Goal: Information Seeking & Learning: Find specific page/section

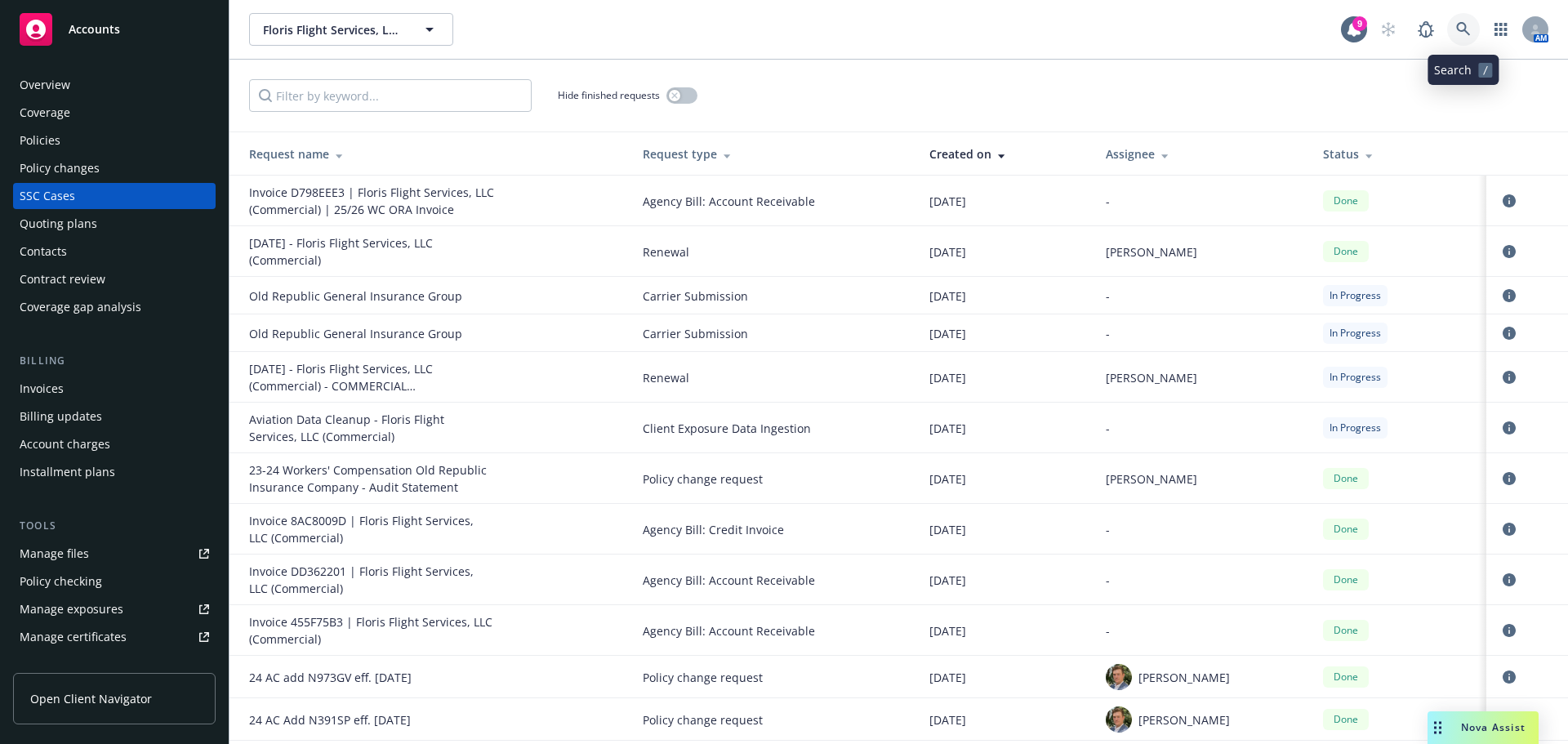
click at [1462, 37] on link at bounding box center [1464, 29] width 33 height 33
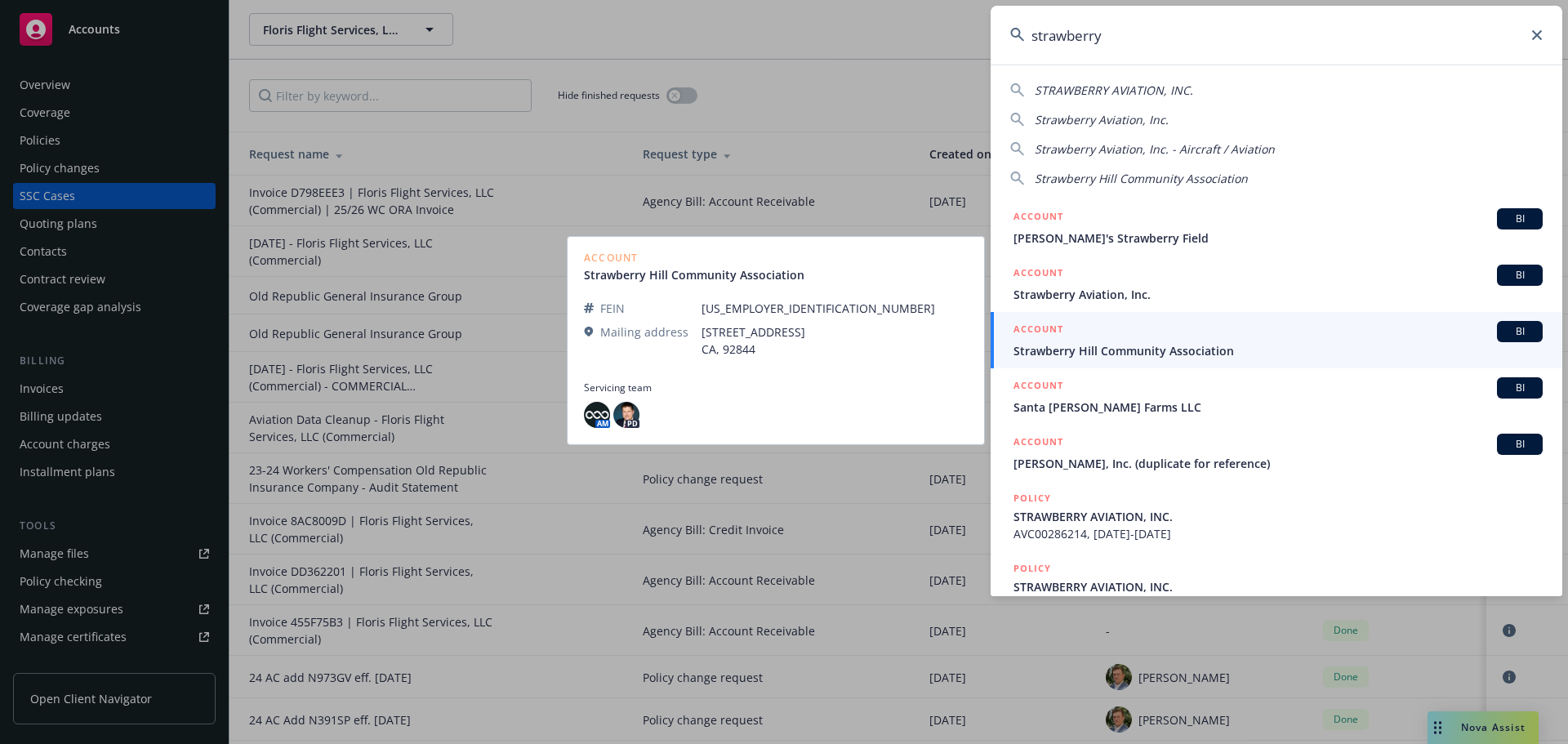
type input "strawberry"
click at [1106, 312] on link "ACCOUNT BI Strawberry Hill Community Association" at bounding box center [1277, 340] width 572 height 56
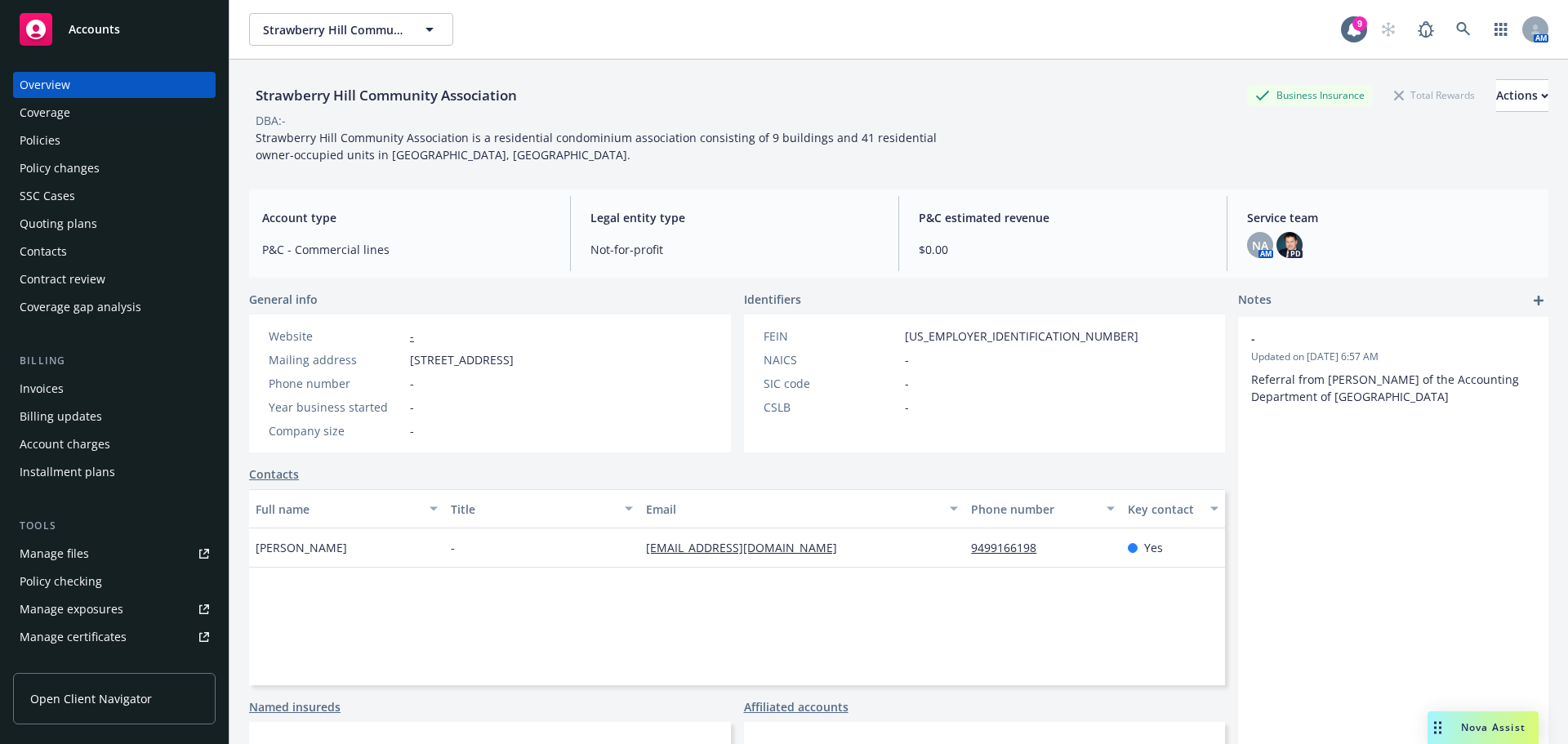
click at [1433, 27] on div "AM" at bounding box center [1461, 29] width 177 height 33
click at [1485, 15] on button "button" at bounding box center [1501, 29] width 33 height 33
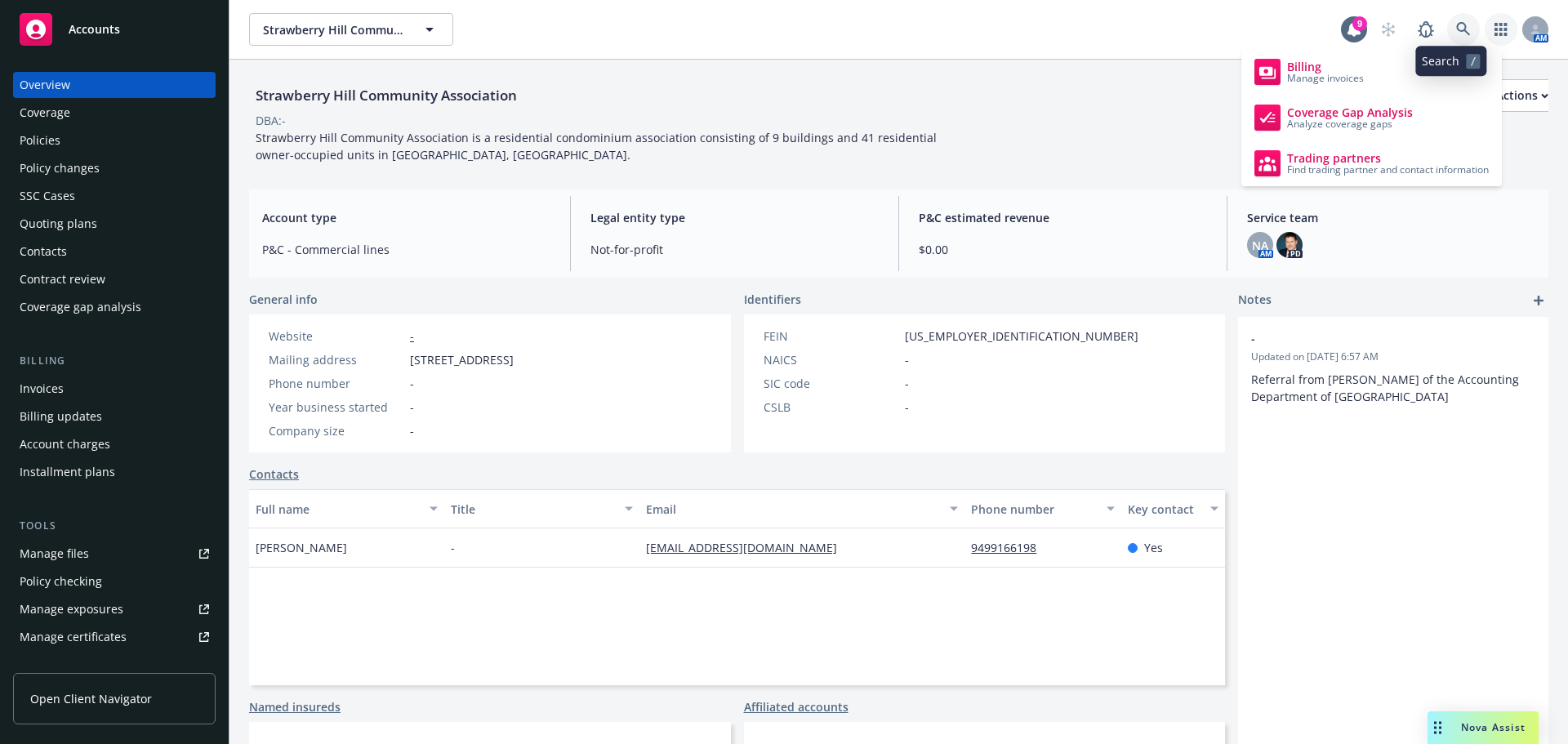
click at [1456, 26] on icon at bounding box center [1463, 29] width 15 height 15
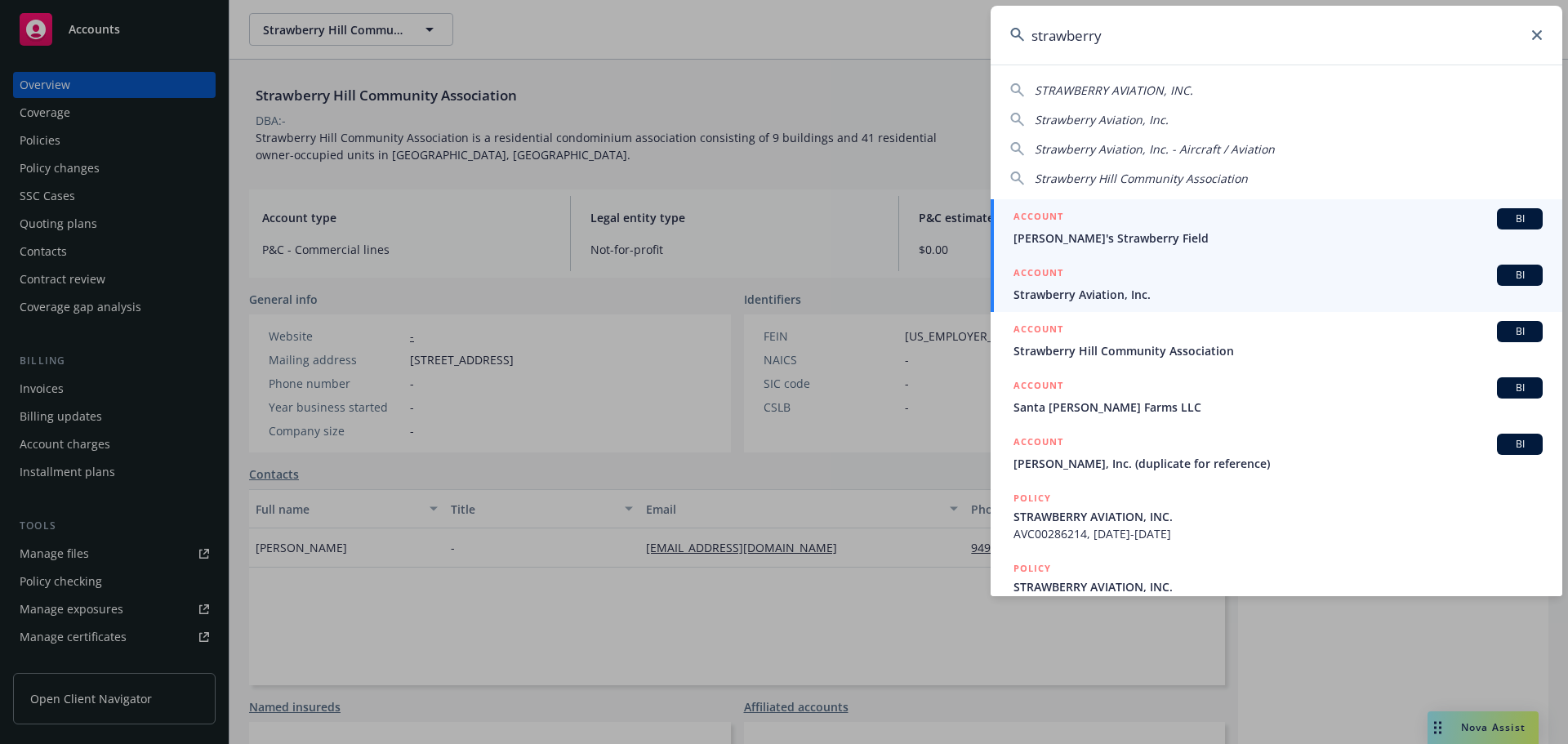
type input "strawberry"
click at [1148, 279] on div "ACCOUNT BI" at bounding box center [1278, 275] width 530 height 21
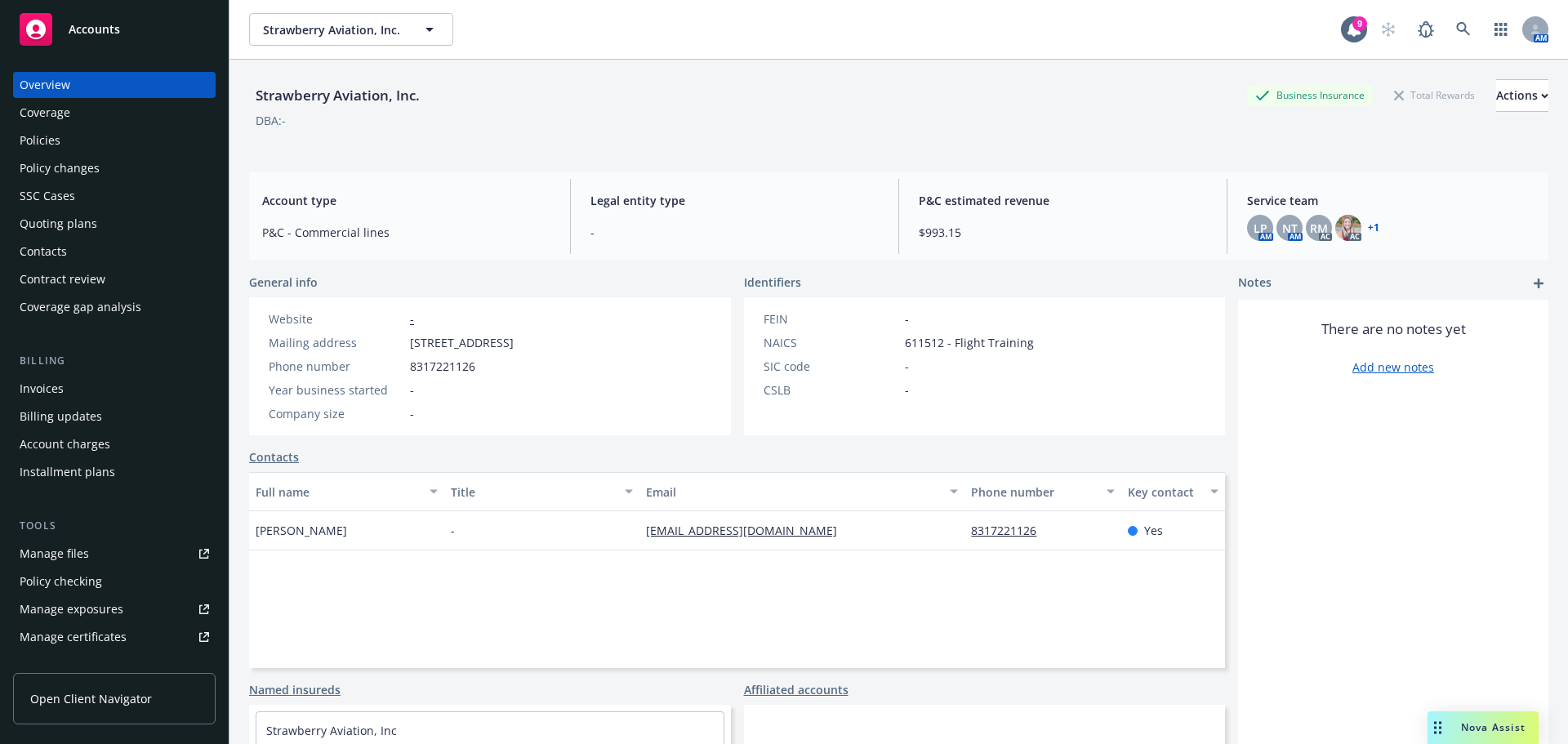
click at [101, 535] on div "Tools Manage files Policy checking Manage exposures Manage certificates Manage …" at bounding box center [114, 625] width 203 height 216
click at [77, 563] on div "Manage files" at bounding box center [55, 554] width 69 height 26
click at [1448, 18] on link at bounding box center [1464, 29] width 33 height 33
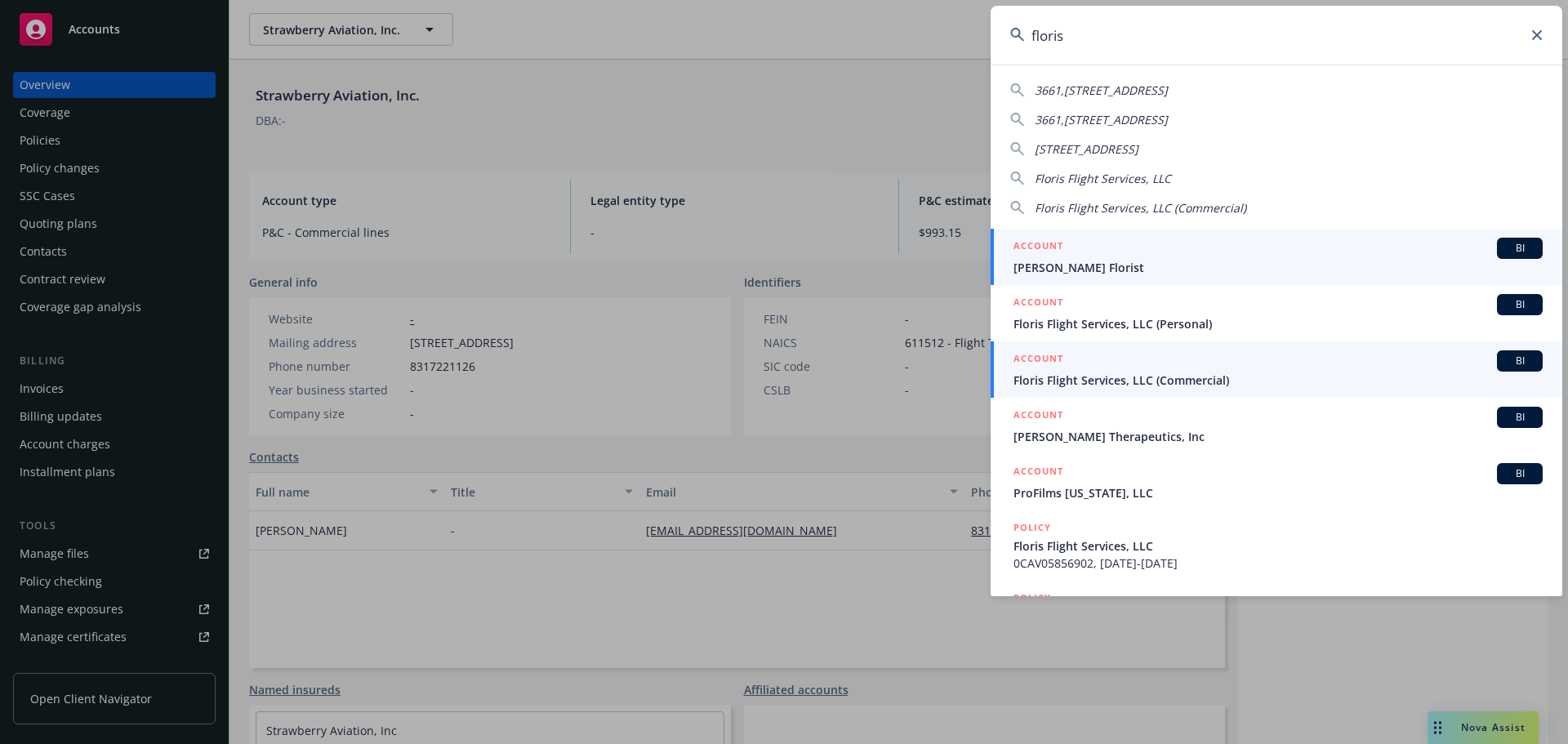
type input "floris"
click at [1151, 383] on span "Floris Flight Services, LLC (Commercial)" at bounding box center [1278, 381] width 530 height 17
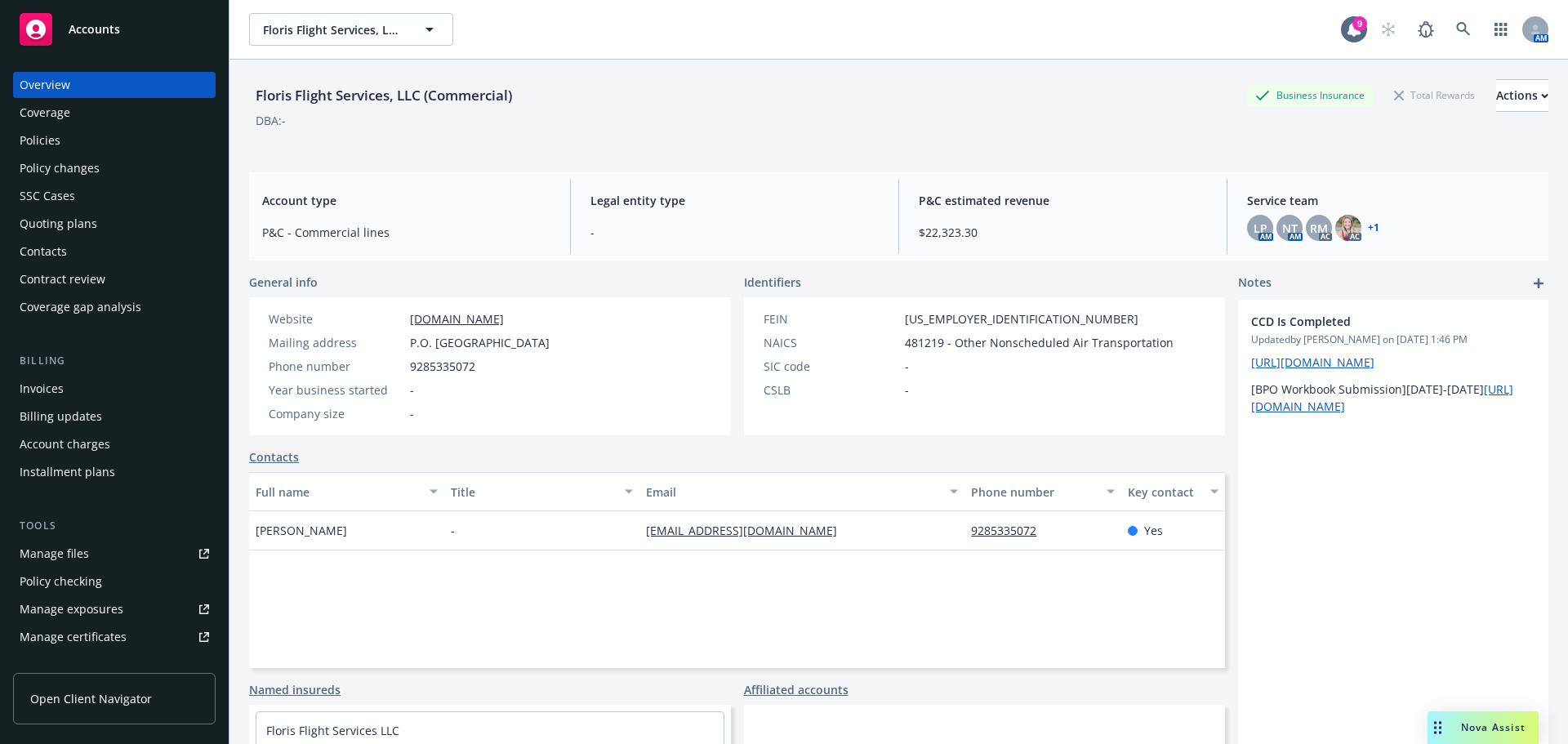
click at [57, 138] on div "Policies" at bounding box center [40, 140] width 41 height 26
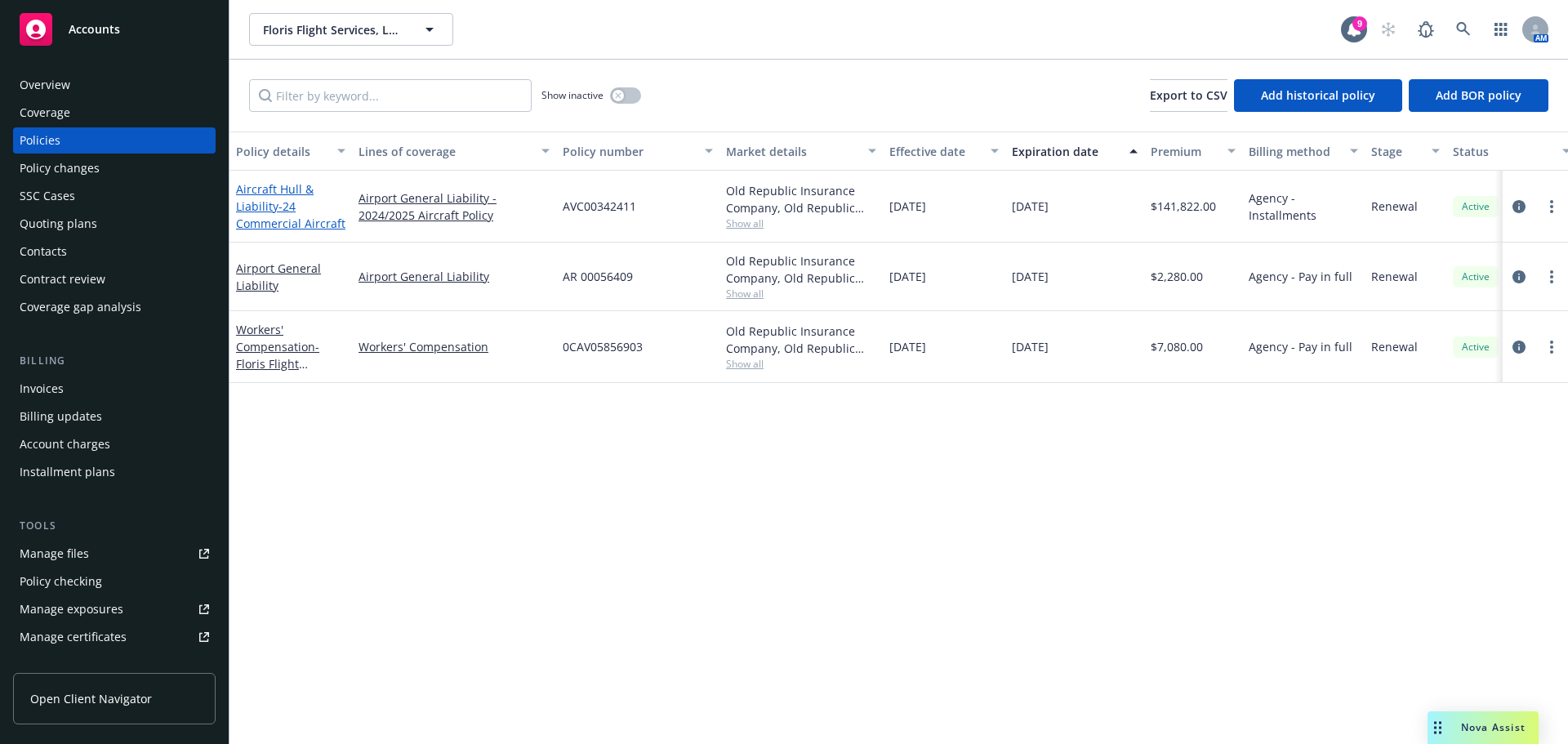
click at [249, 220] on span "- 24 Commercial Aircraft" at bounding box center [290, 215] width 109 height 33
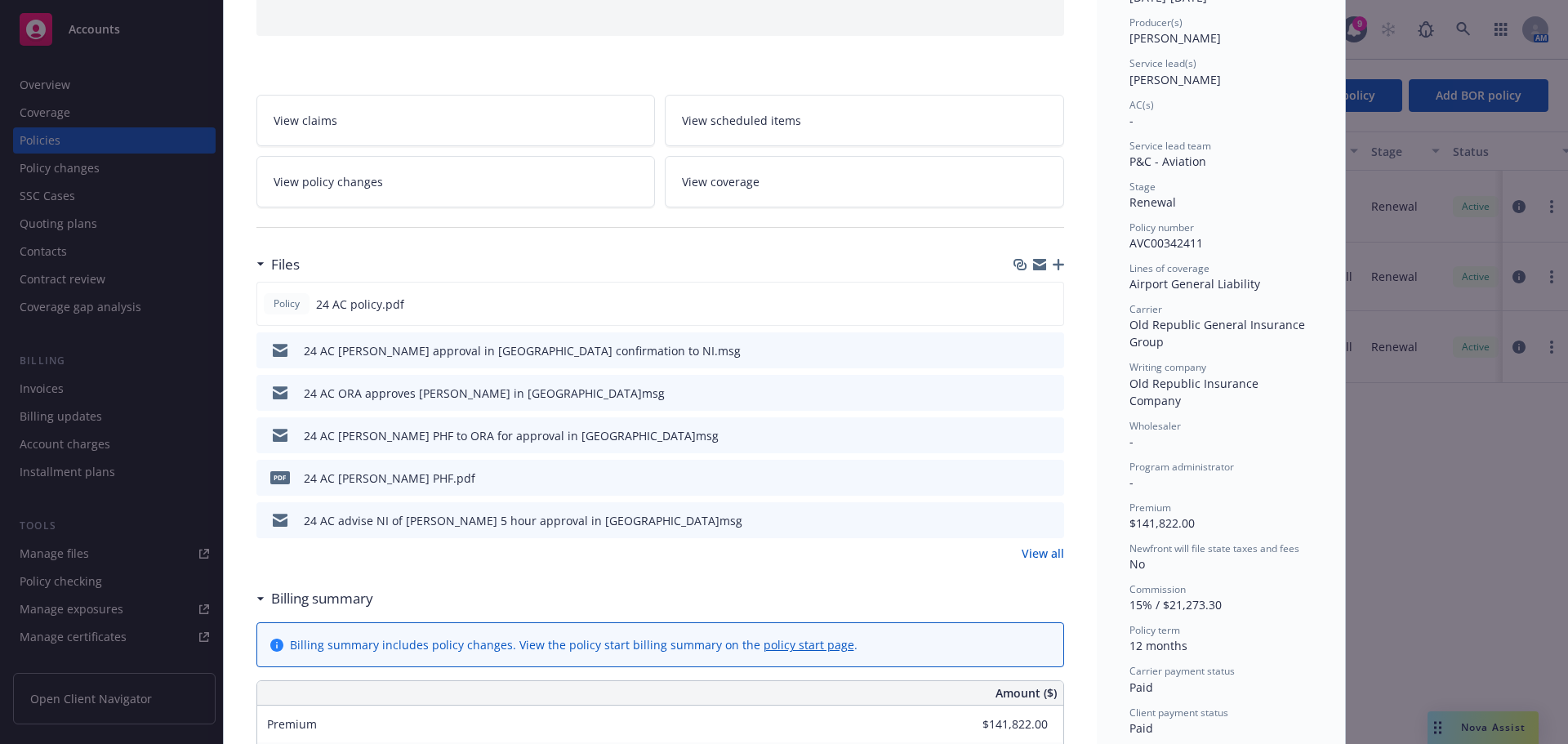
scroll to position [245, 0]
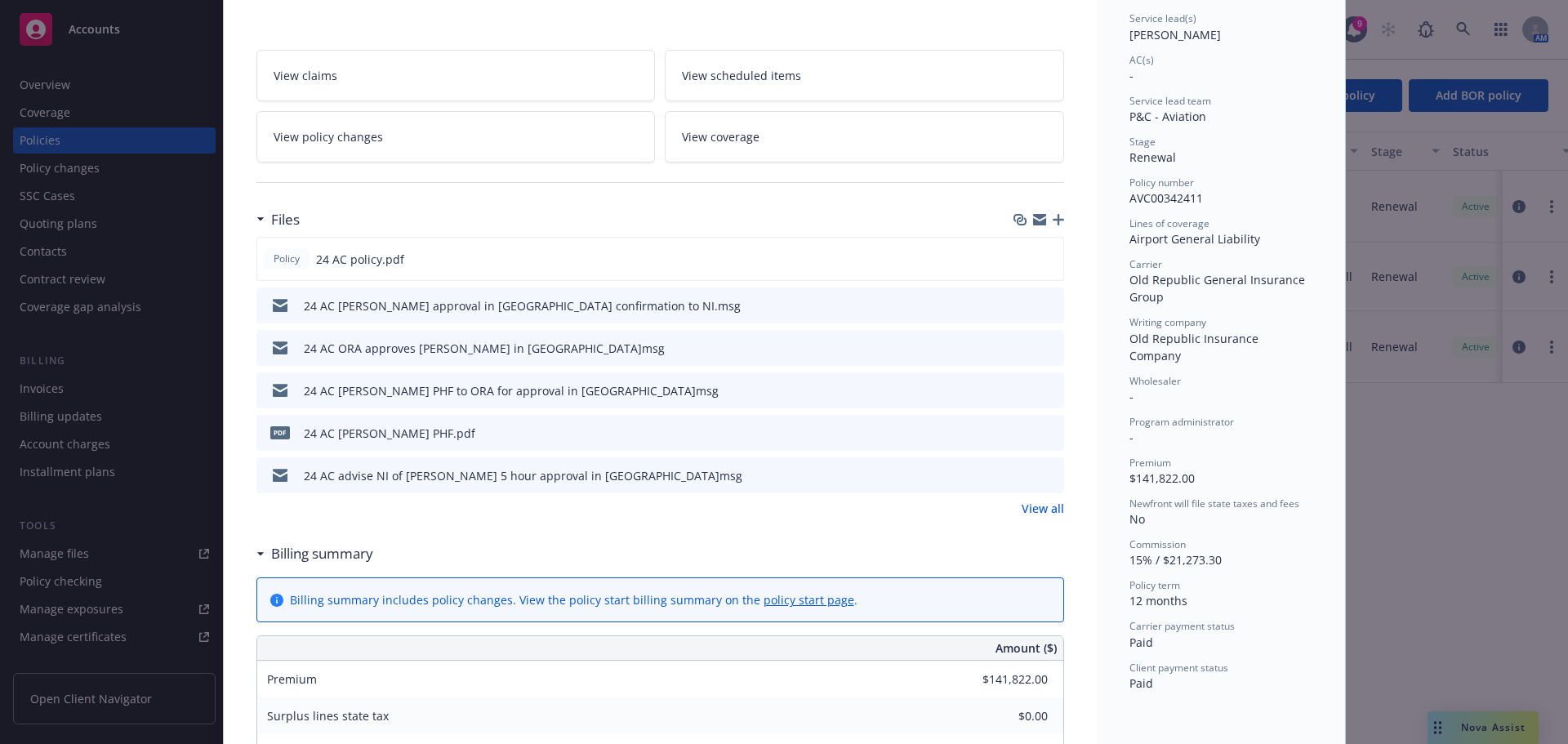
click at [1025, 512] on link "View all" at bounding box center [1043, 509] width 42 height 17
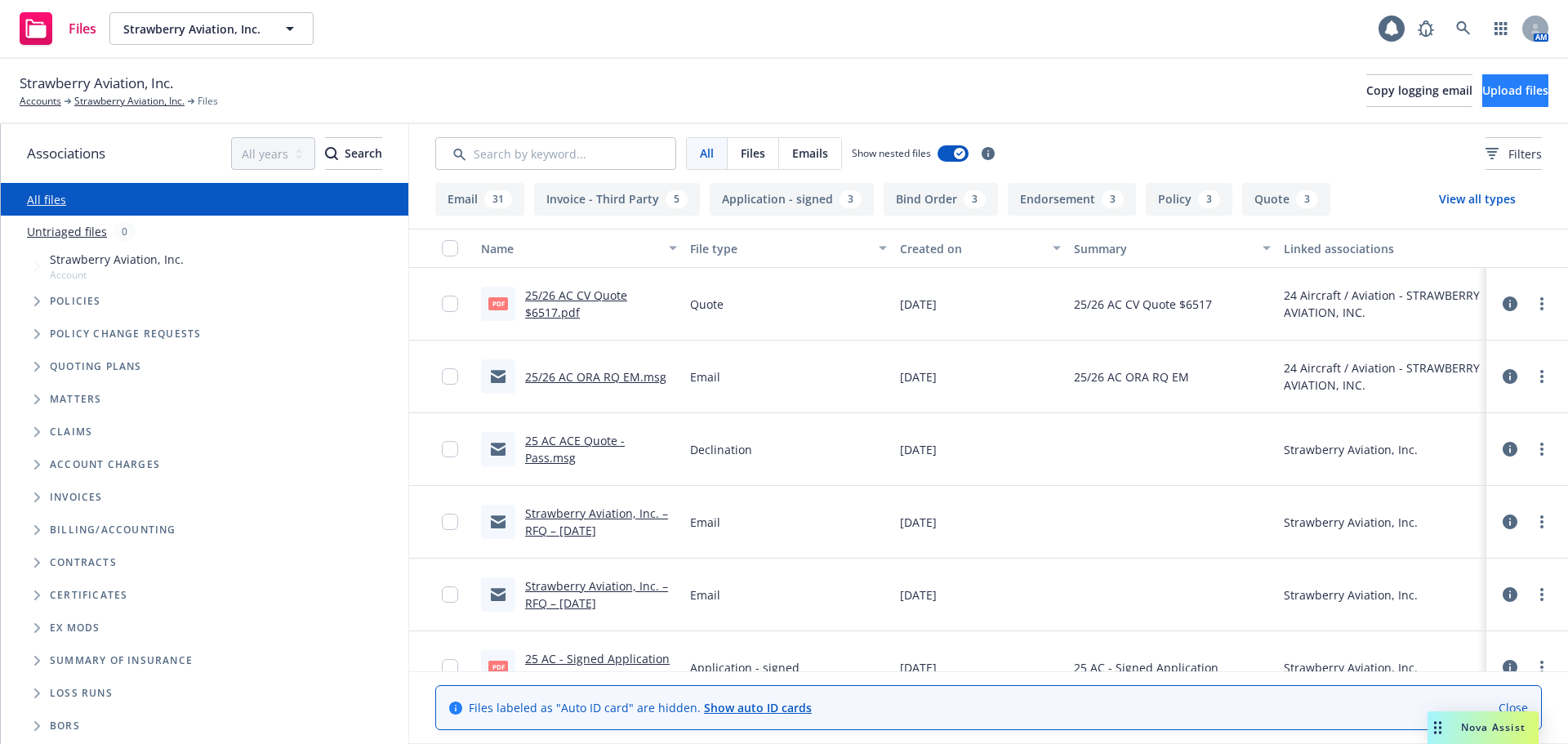
drag, startPoint x: 1558, startPoint y: 88, endPoint x: 1547, endPoint y: 88, distance: 11.0
click at [1547, 88] on div "Strawberry Aviation, Inc. Accounts Strawberry Aviation, Inc. Files Copy logging…" at bounding box center [784, 91] width 1568 height 65
click at [1541, 88] on button "Upload files" at bounding box center [1515, 91] width 66 height 33
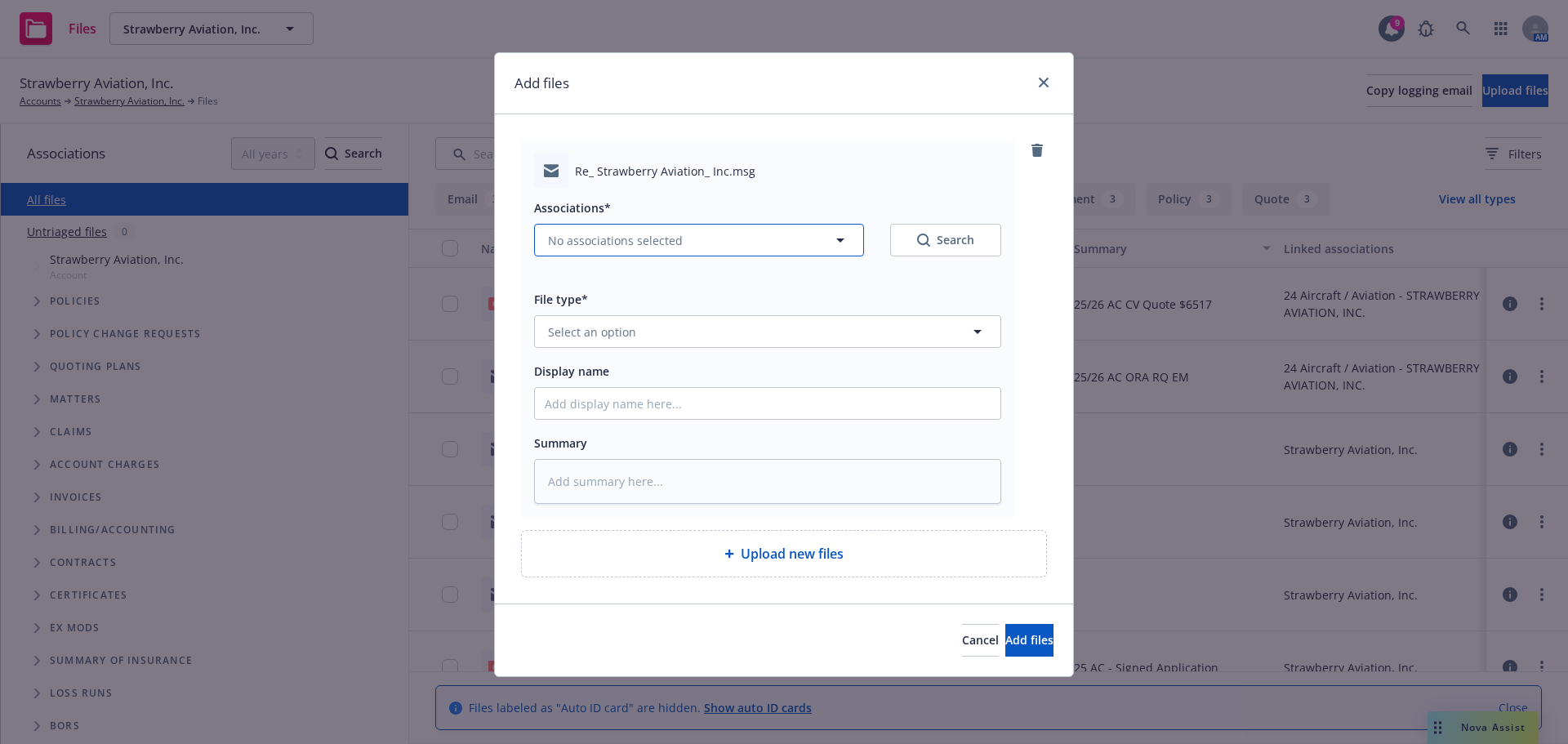
click at [666, 230] on button "No associations selected" at bounding box center [699, 240] width 330 height 33
type textarea "x"
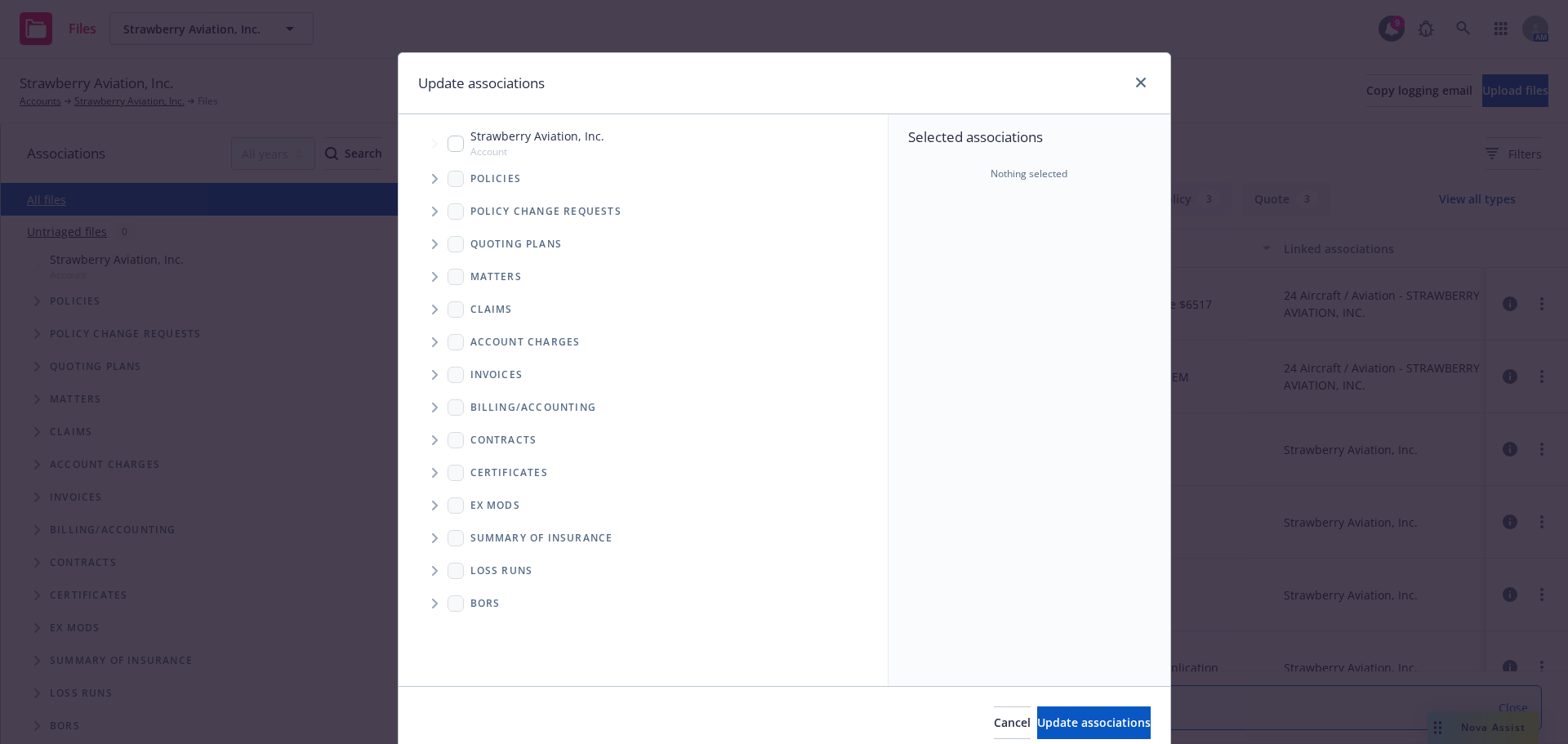
click at [432, 180] on icon "Tree Example" at bounding box center [434, 179] width 6 height 10
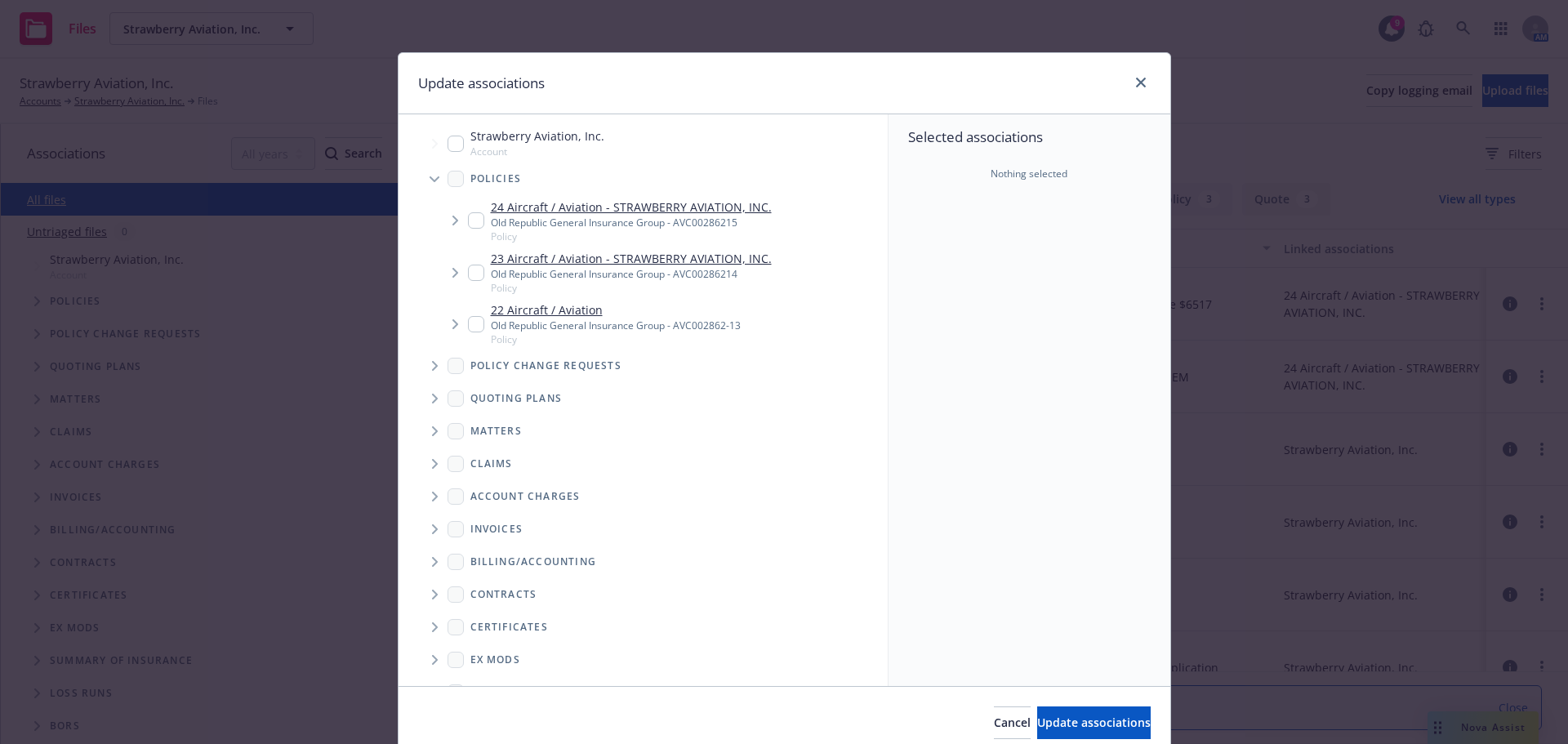
click at [479, 223] on div "24 Aircraft / Aviation - STRAWBERRY AVIATION, INC. Old Republic General Insuran…" at bounding box center [620, 221] width 303 height 45
checkbox input "true"
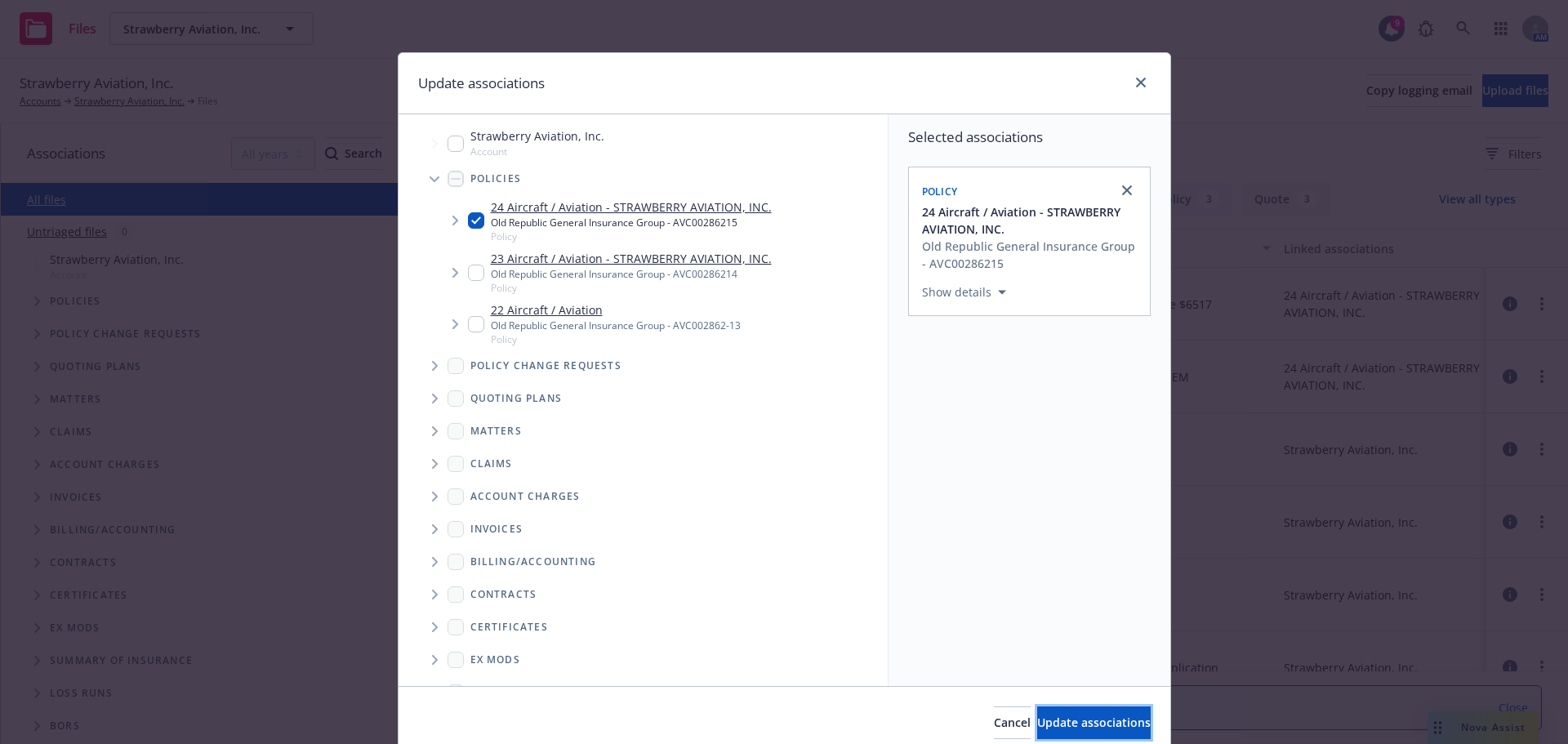
click at [1044, 732] on button "Update associations" at bounding box center [1094, 723] width 114 height 33
type textarea "x"
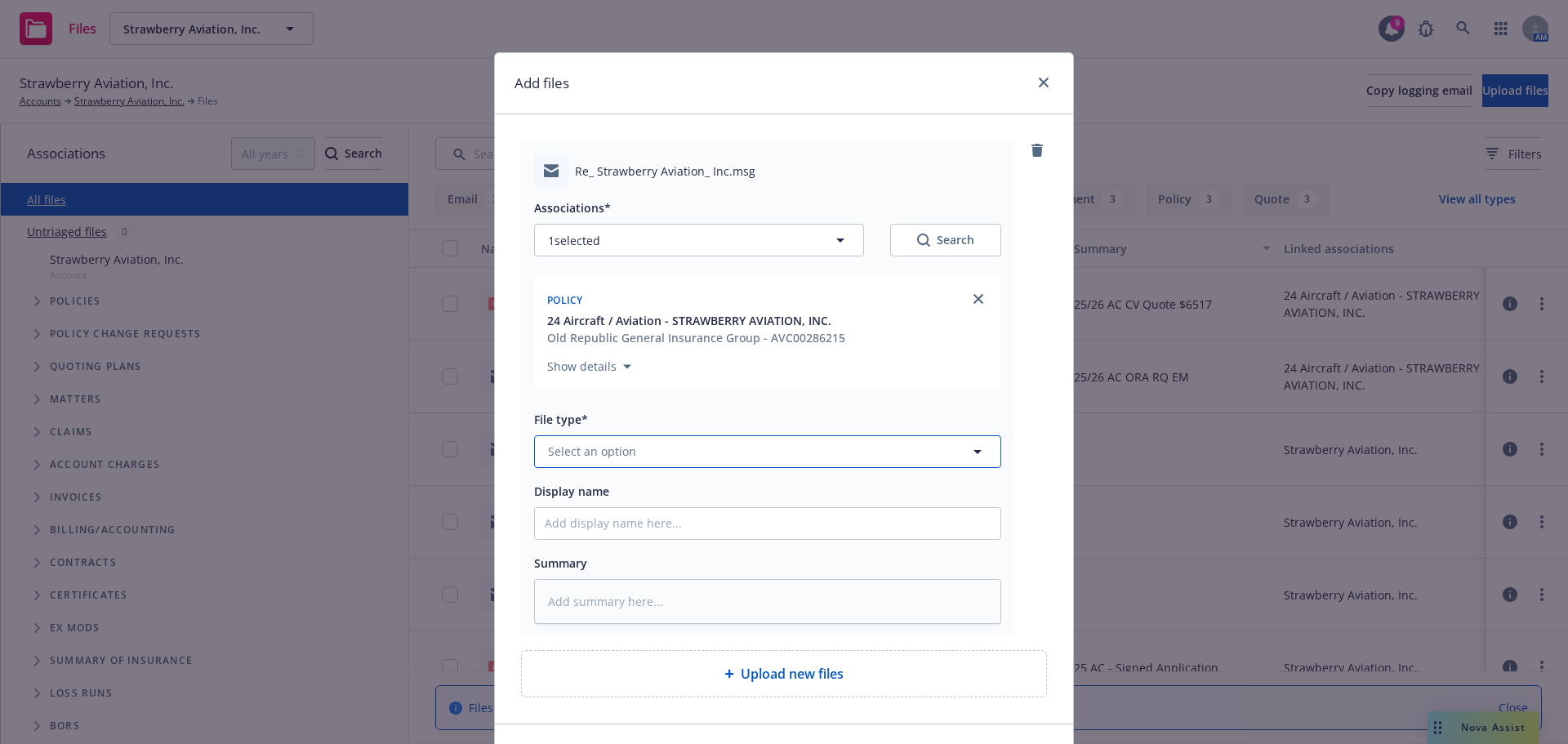
click at [690, 445] on button "Select an option" at bounding box center [767, 452] width 467 height 33
type input "em"
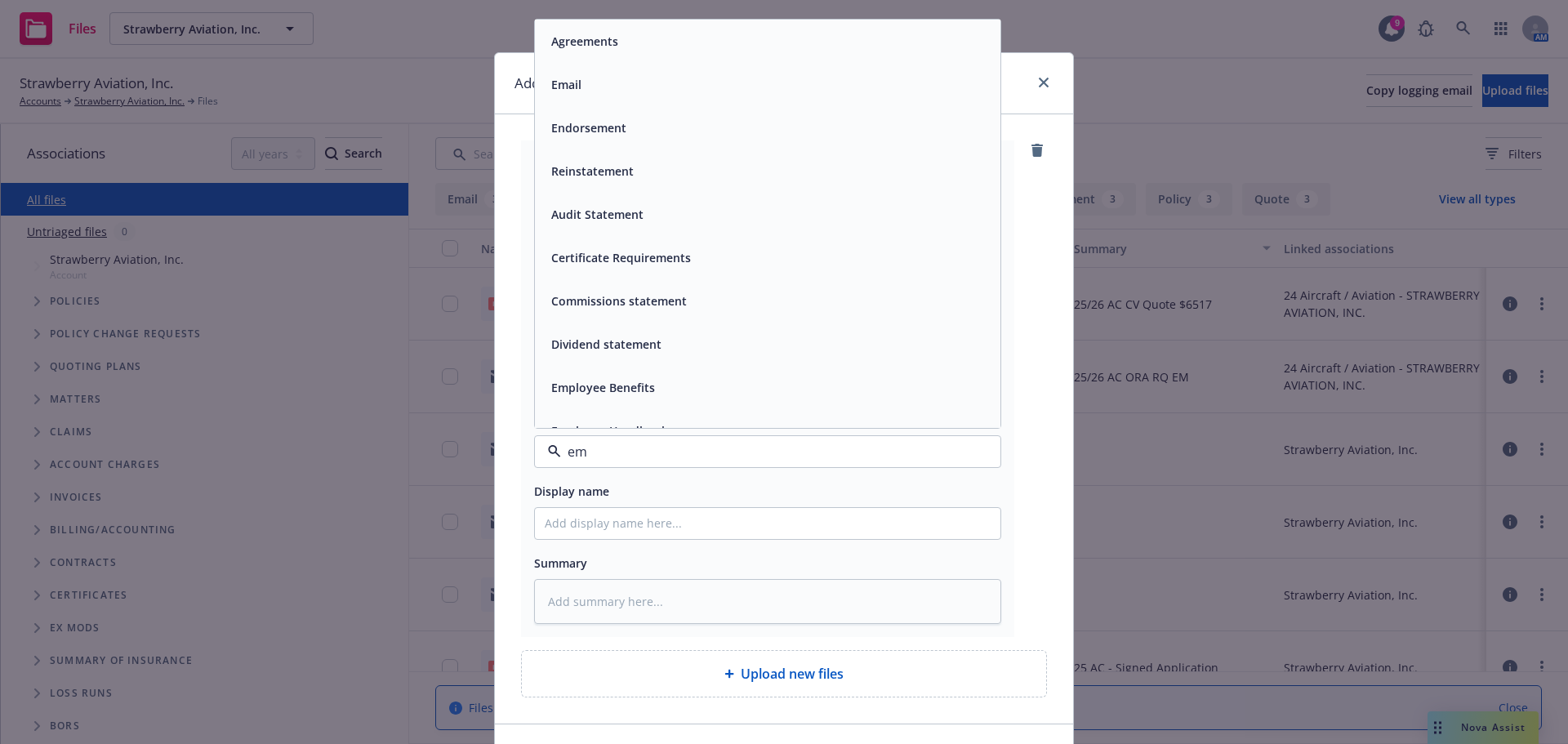
click at [622, 78] on div "Email" at bounding box center [767, 84] width 446 height 23
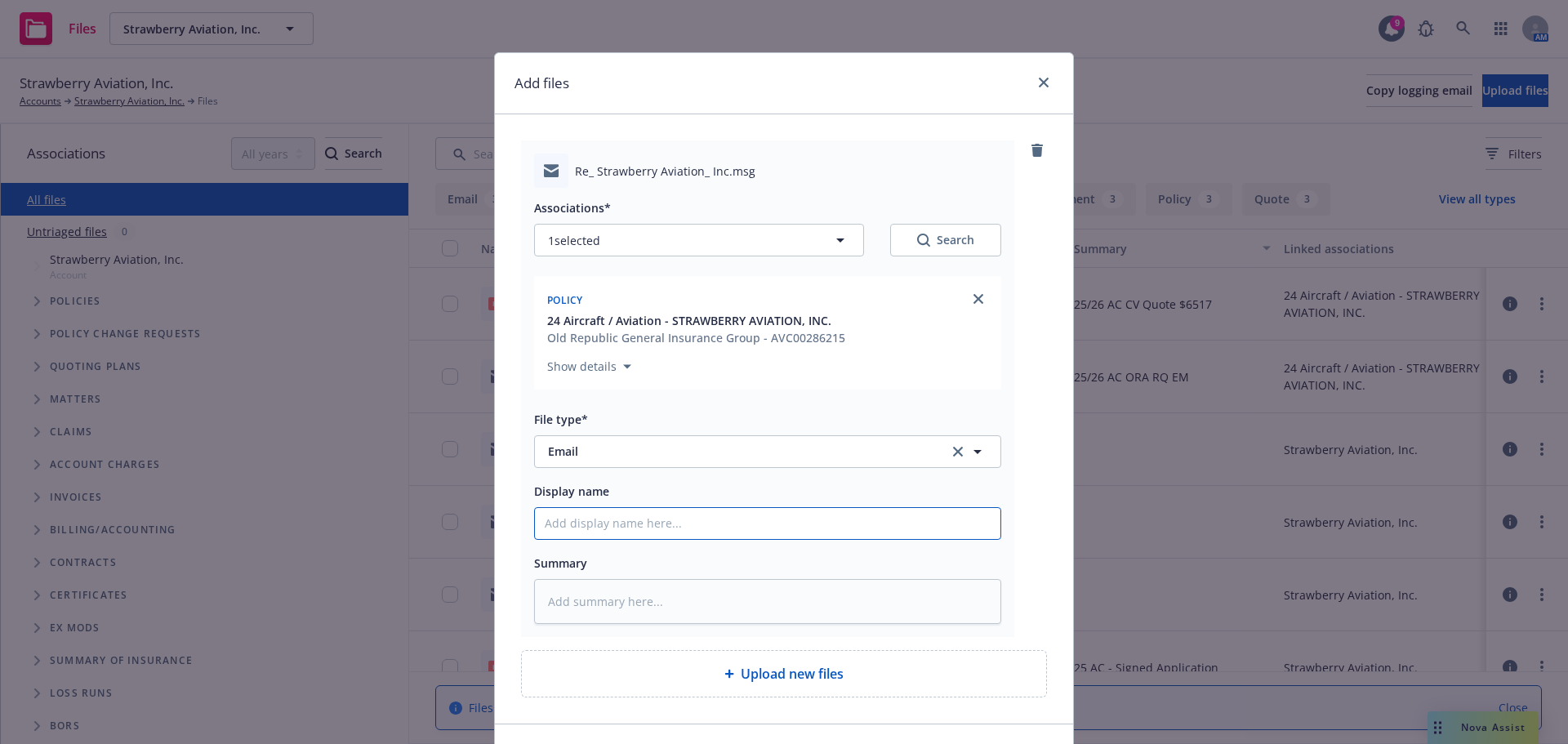
click at [640, 511] on input "Display name" at bounding box center [767, 524] width 465 height 31
type textarea "x"
type input "2"
type textarea "x"
type input "20"
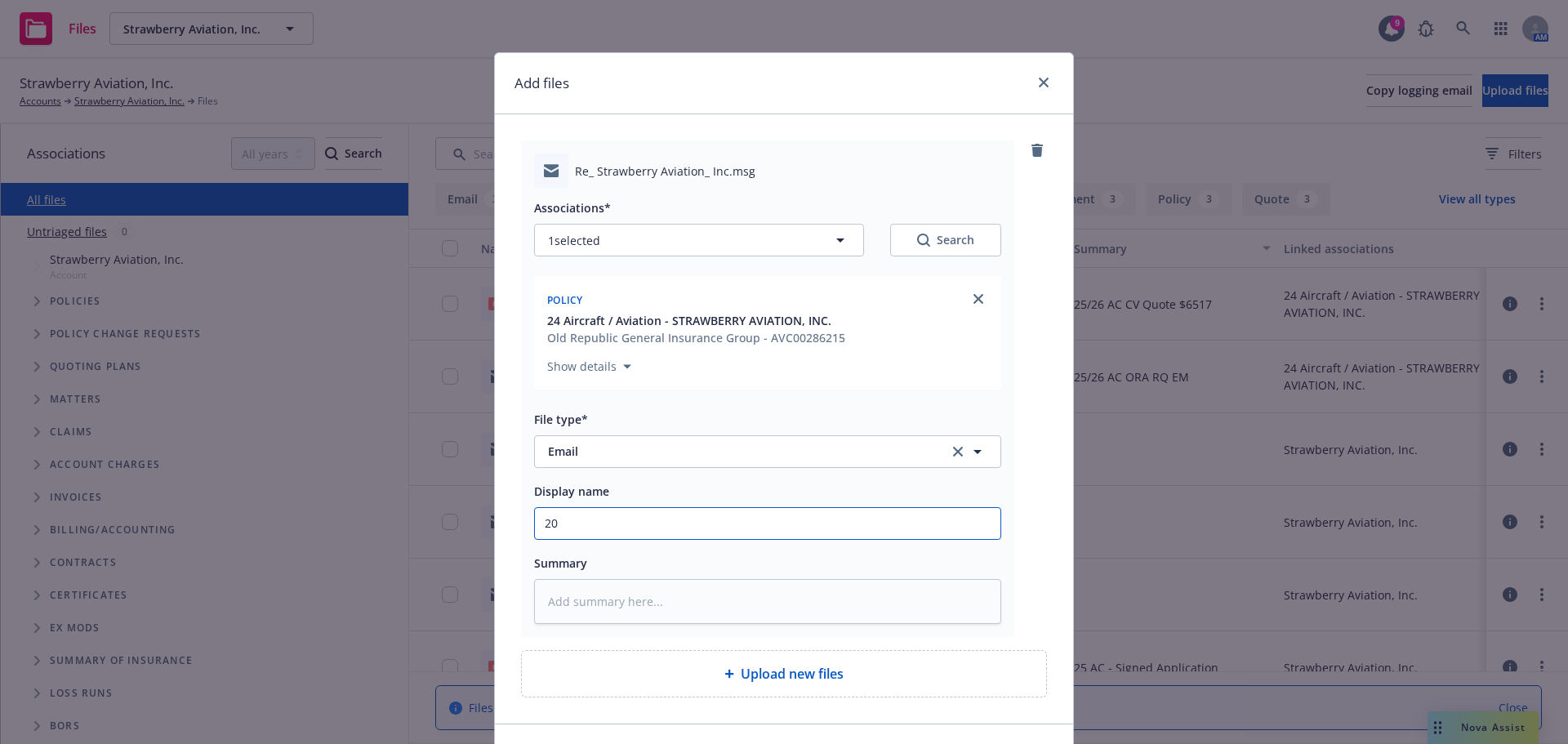
type textarea "x"
type input "202"
type textarea "x"
type input "202"
type textarea "x"
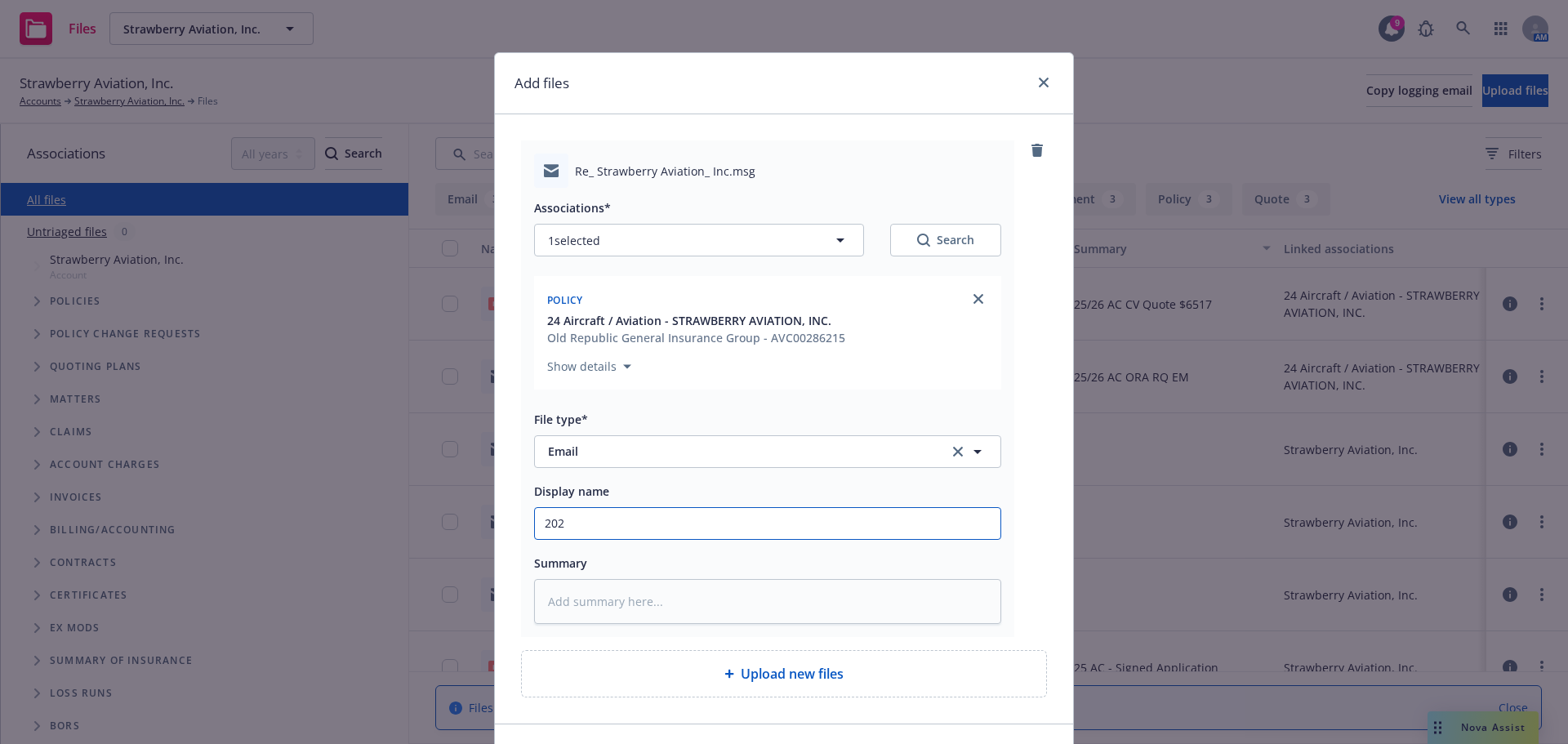
type input "202 C"
type textarea "x"
type input "202 CO"
type textarea "x"
type input "202 COn"
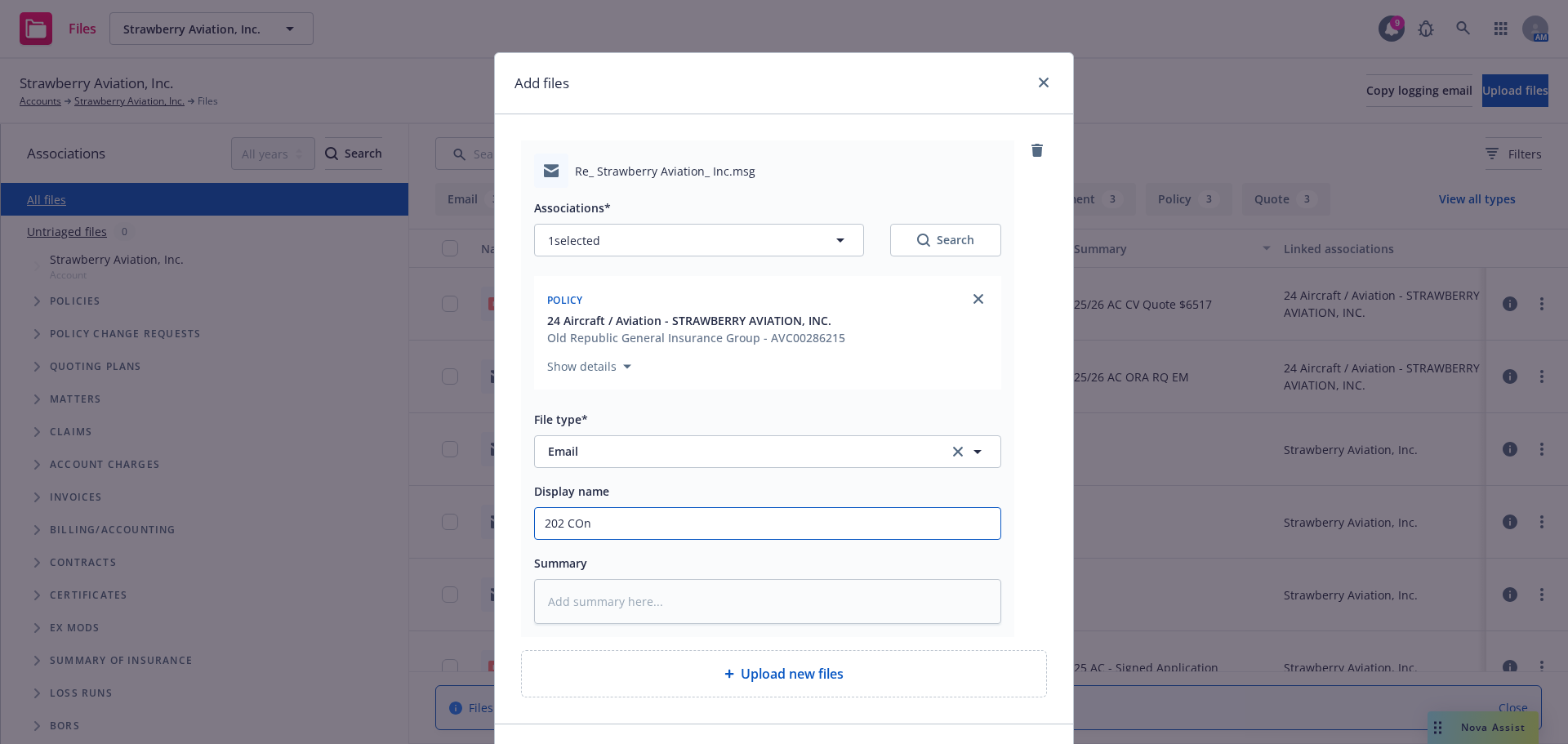
type textarea "x"
type input "202 COnfi"
type textarea "x"
type input "202 COnfir"
type textarea "x"
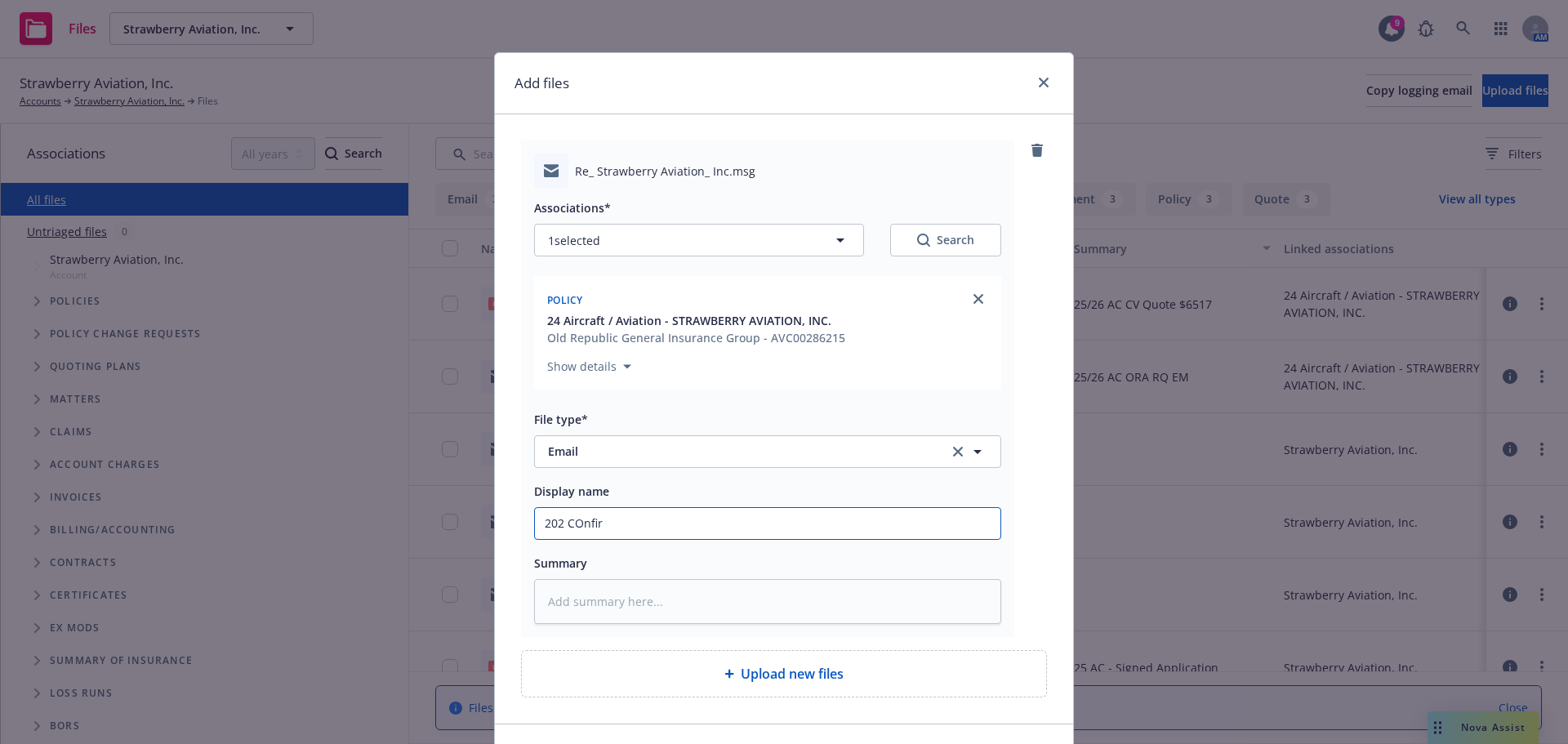
type input "202 COnfirm"
type textarea "x"
type input "202 COnfir"
type textarea "x"
type input "202 COnfi"
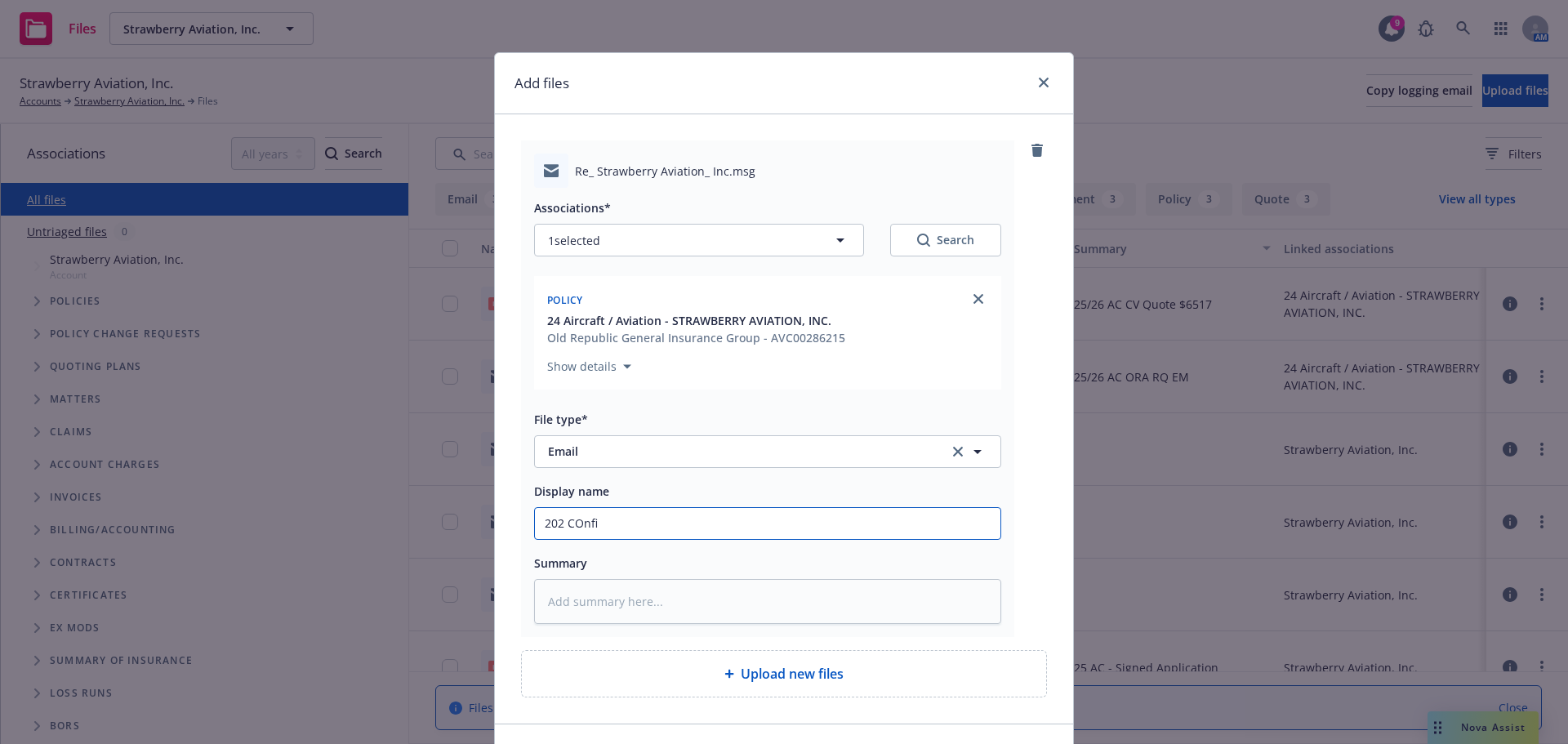
type textarea "x"
type input "202 COnf"
type textarea "x"
type input "202 COn"
type textarea "x"
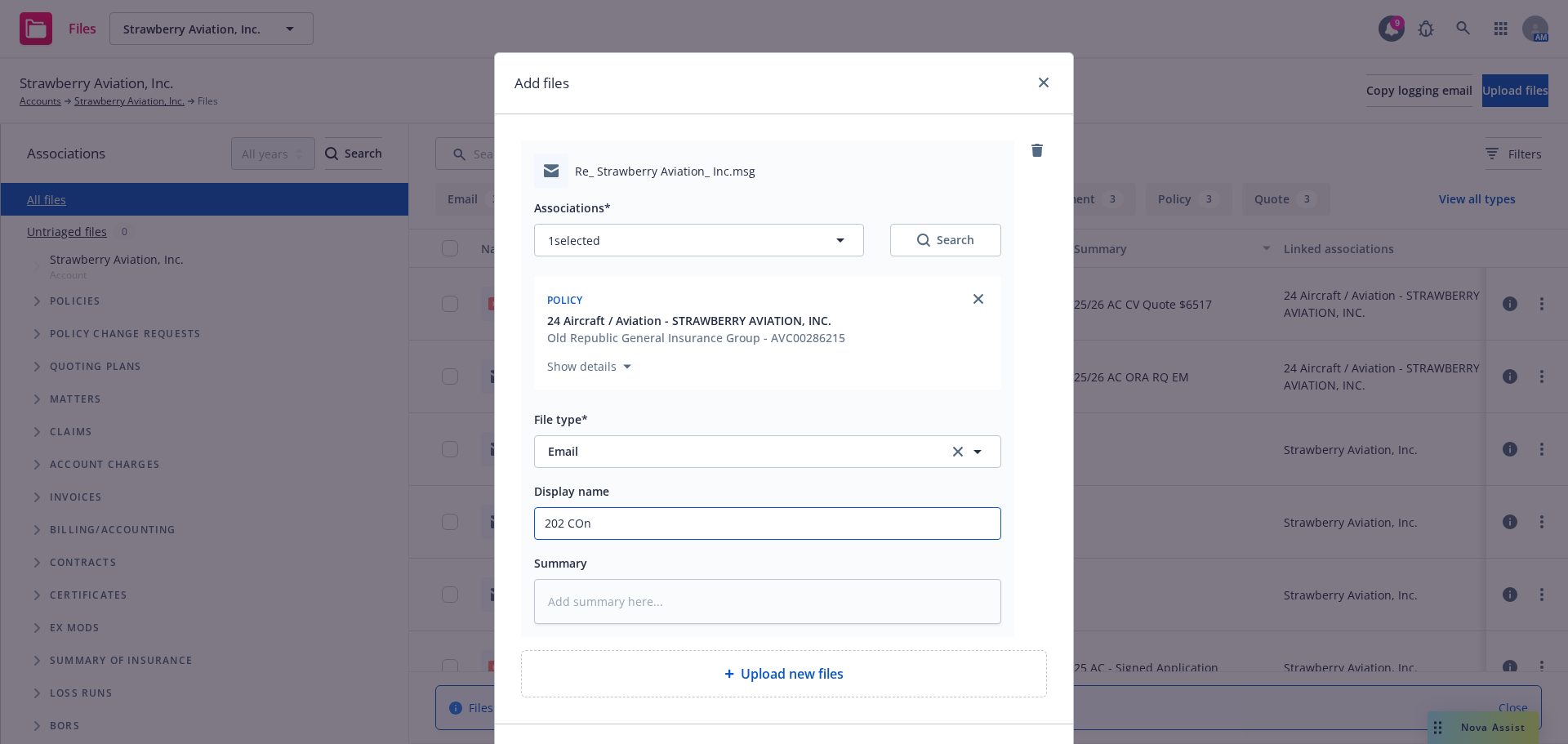
type input "202 CO"
type textarea "x"
type input "202 C"
type textarea "x"
type input "202"
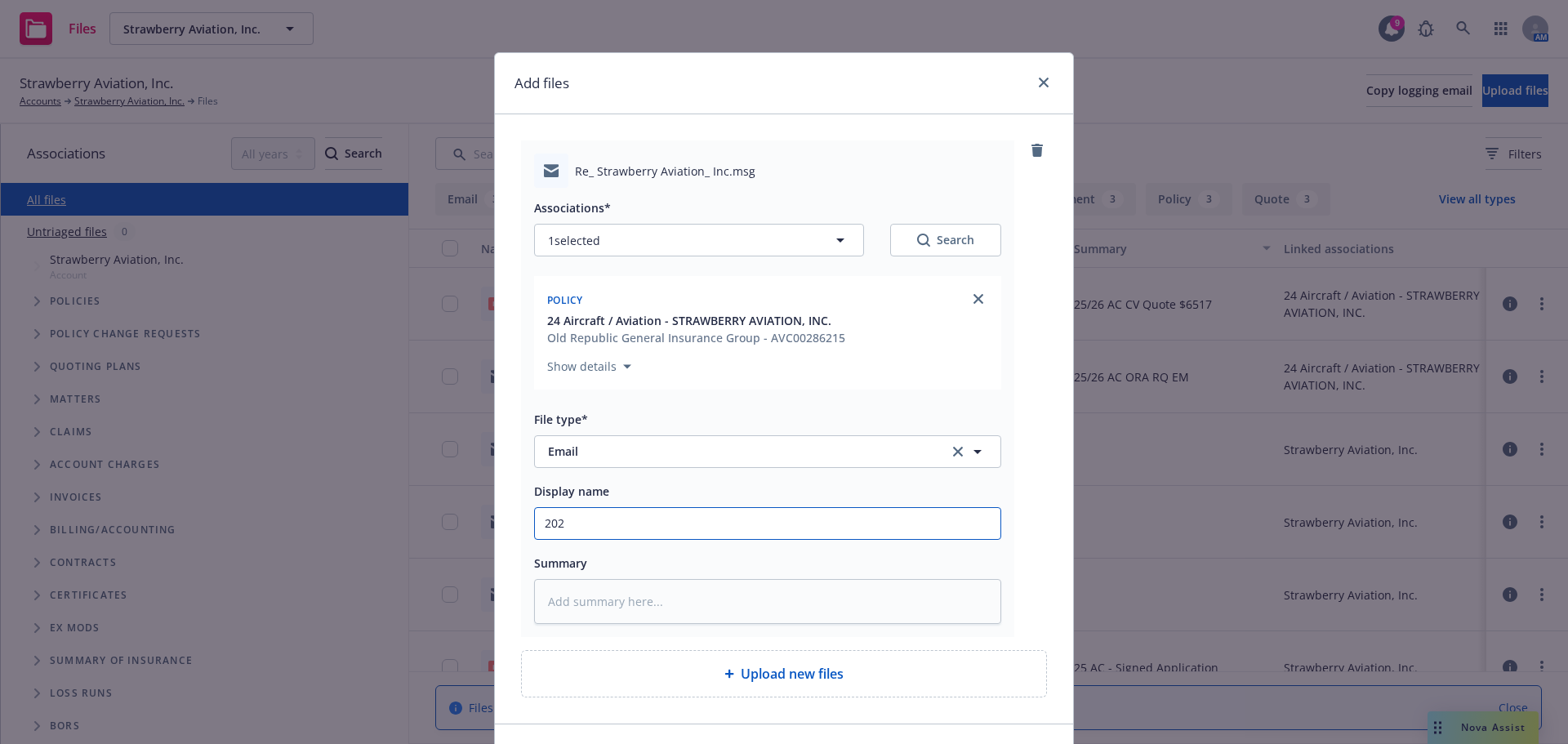
type textarea "x"
type input "202"
type textarea "x"
type input "2025"
type textarea "x"
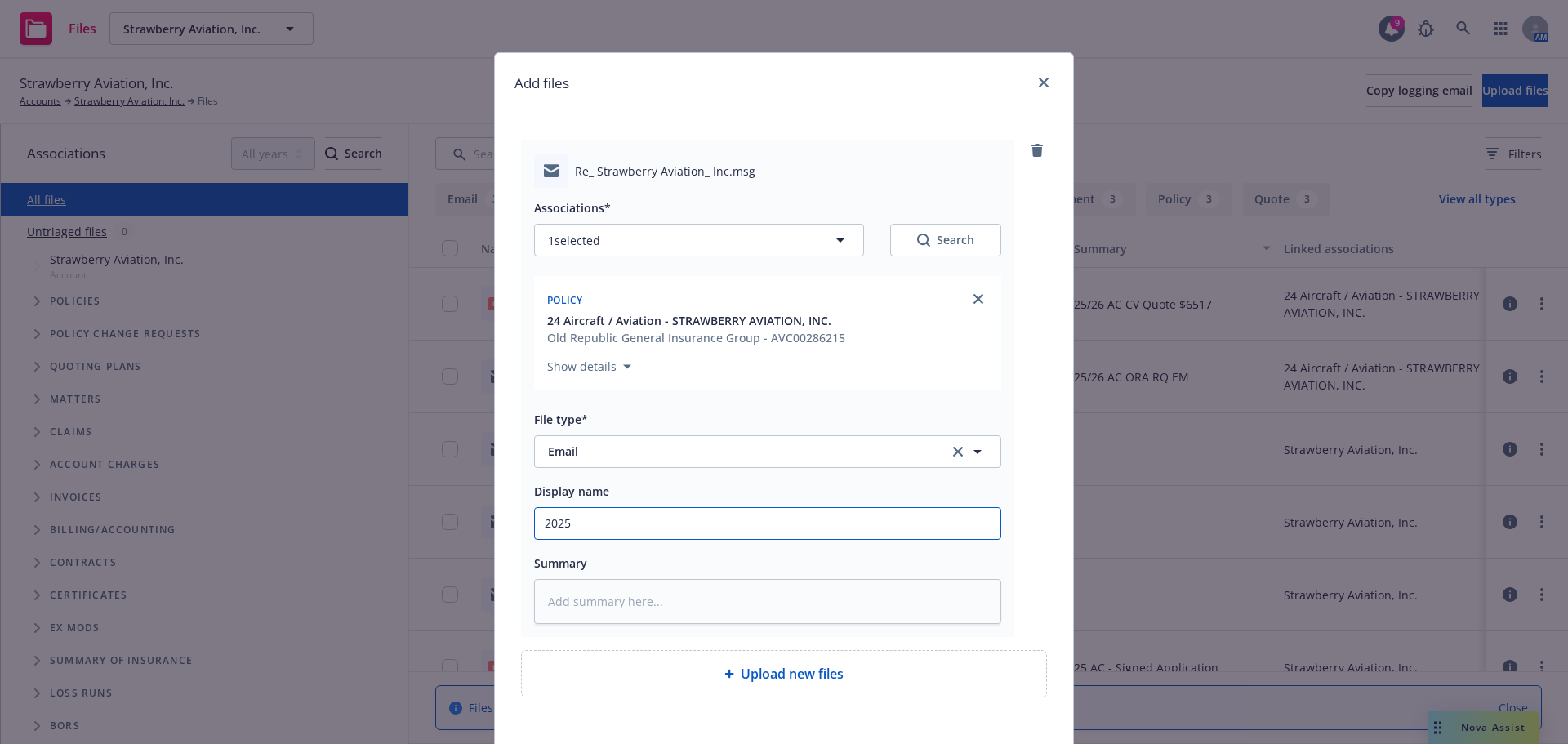
type input "2025"
type textarea "x"
type input "2025 Co"
type textarea "x"
type input "2025 Con"
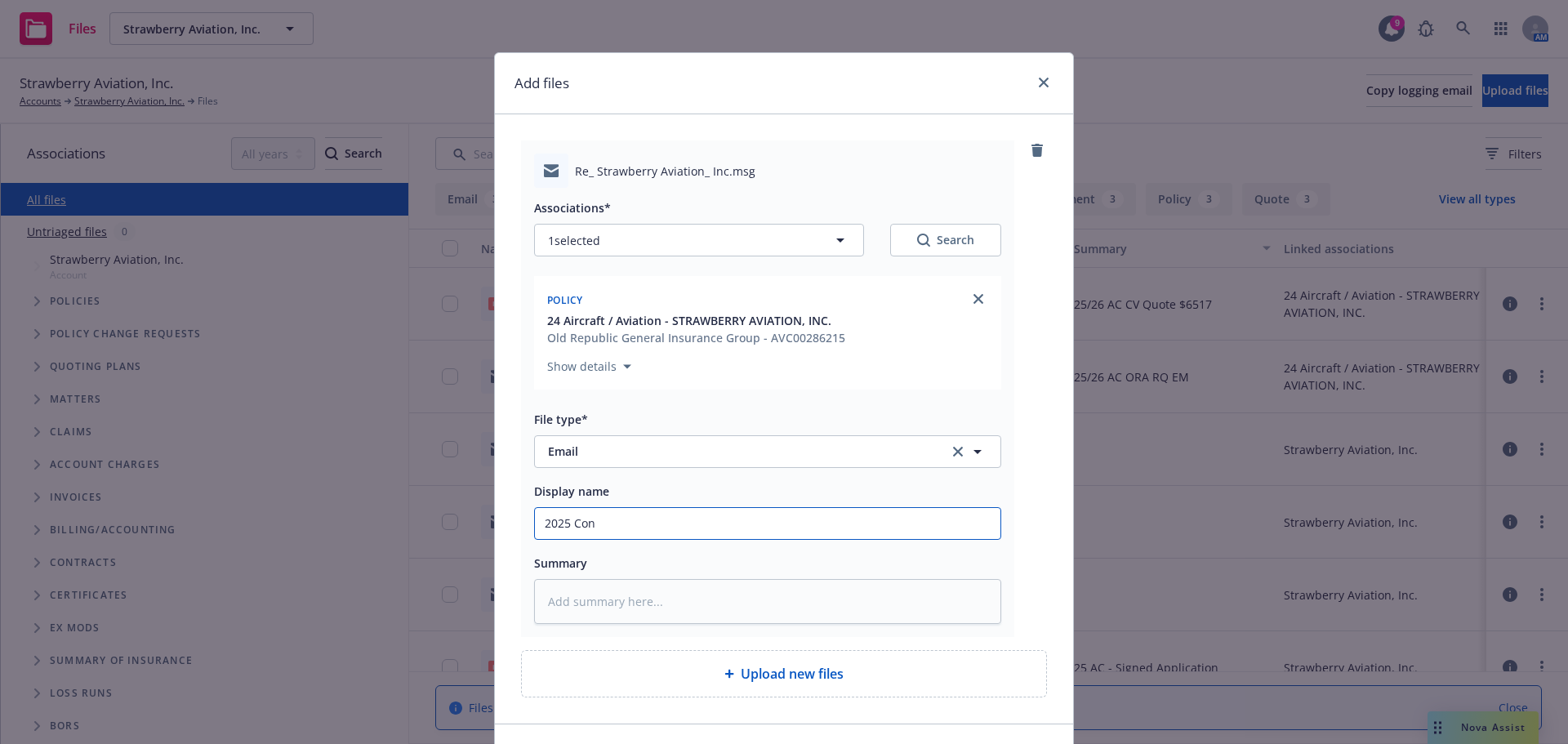
type textarea "x"
type input "2025 Conf"
type textarea "x"
type input "2025 Confi"
type textarea "x"
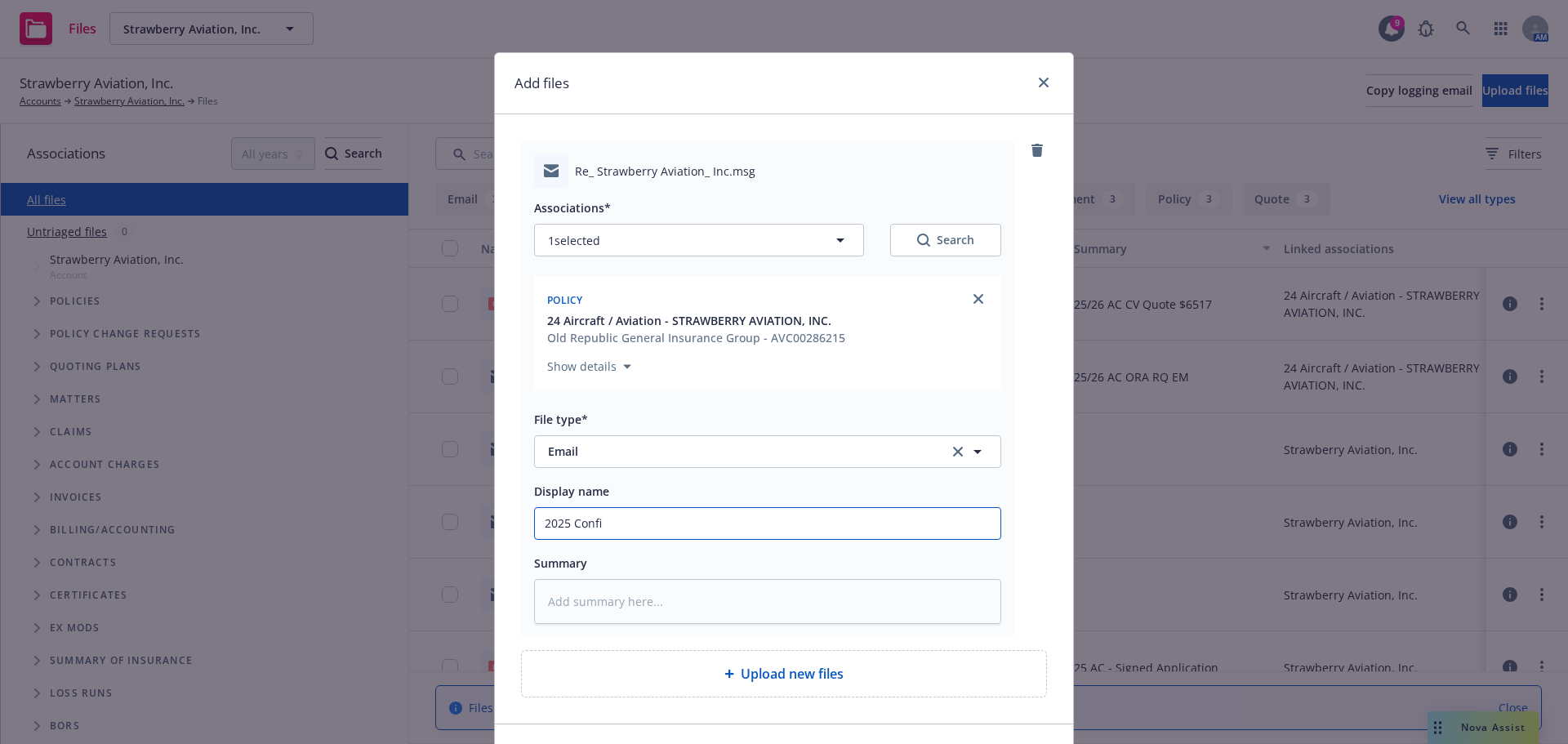
type input "2025 Confir"
type textarea "x"
type input "2025 Confirm"
type textarea "x"
type input "2025 Confirma"
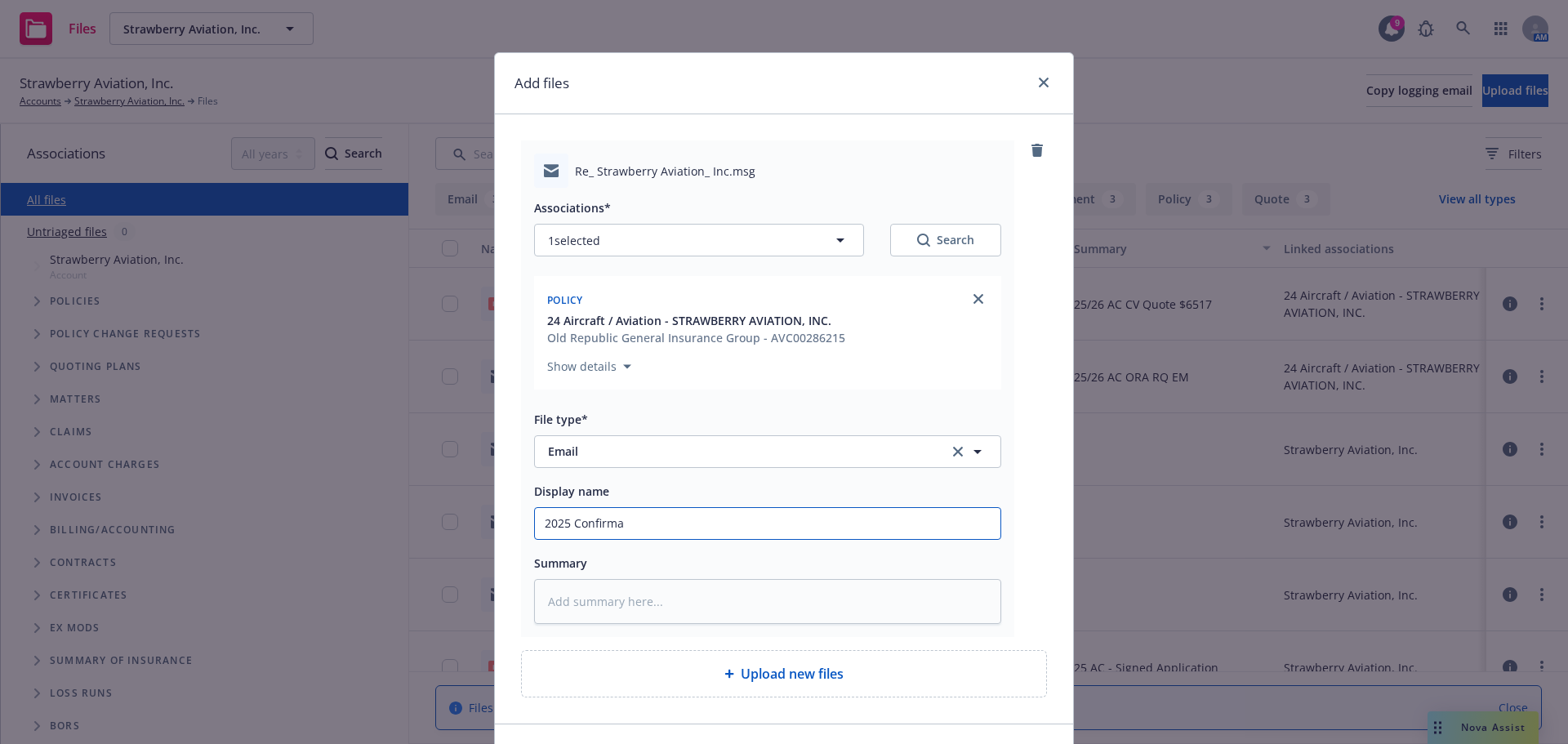
type textarea "x"
type input "2025 Confirmat"
type textarea "x"
type input "2025 Confirmati"
type textarea "x"
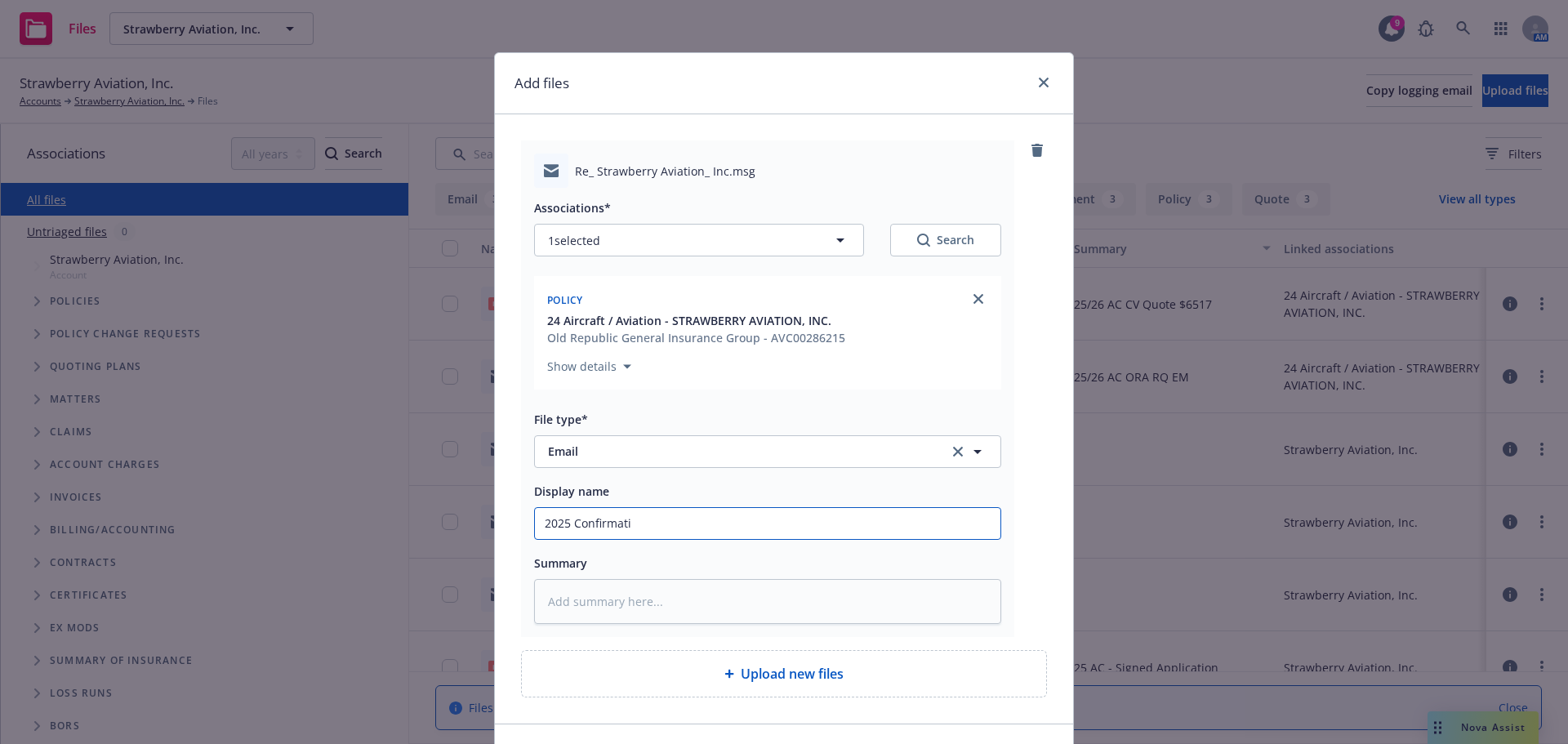
type input "2025 Confirmatio"
type textarea "x"
type input "2025 Confirmation"
type textarea "x"
type input "2025 Confirmation"
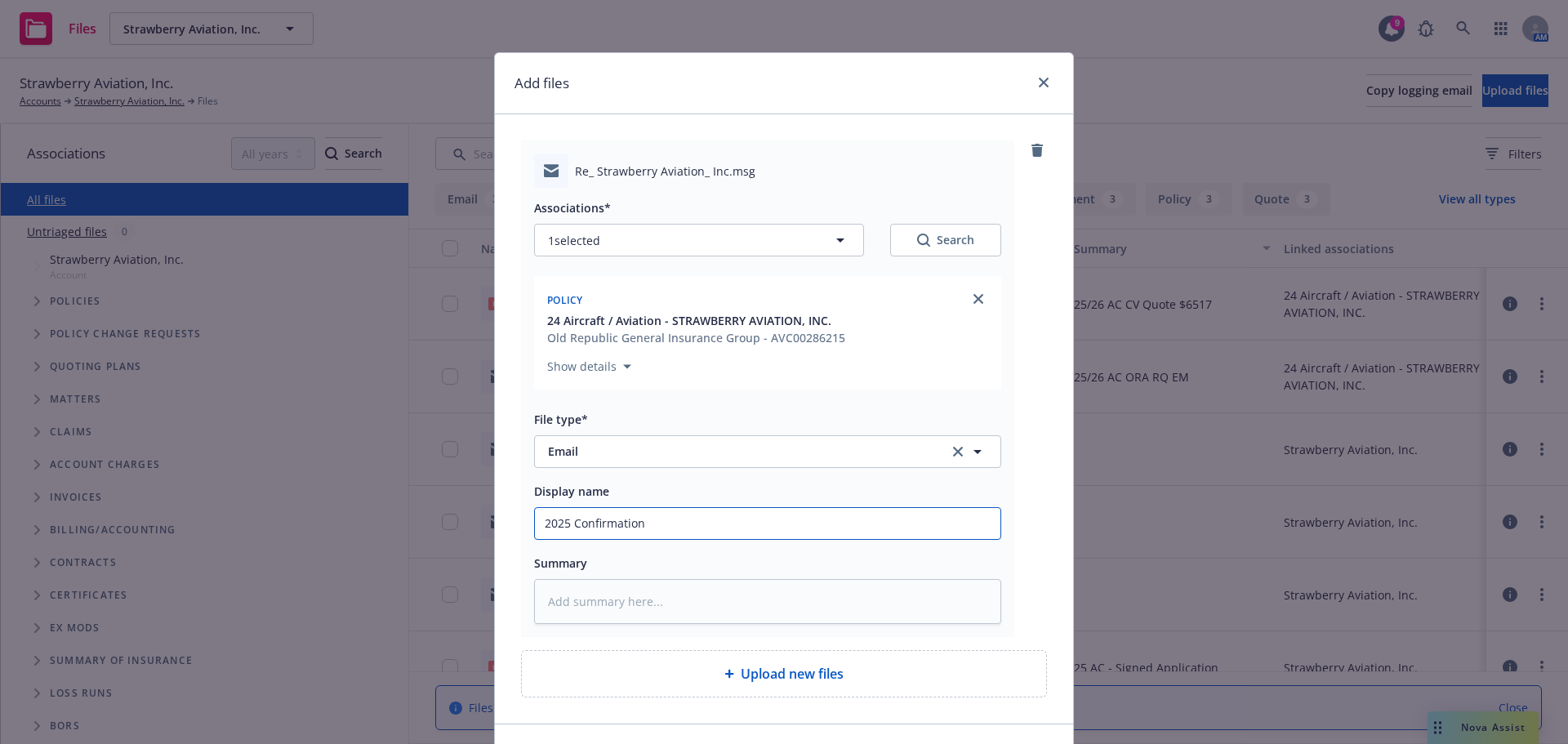
type textarea "x"
type input "2025 Confirmation t"
type textarea "x"
type input "2025 Confirmation to"
type textarea "x"
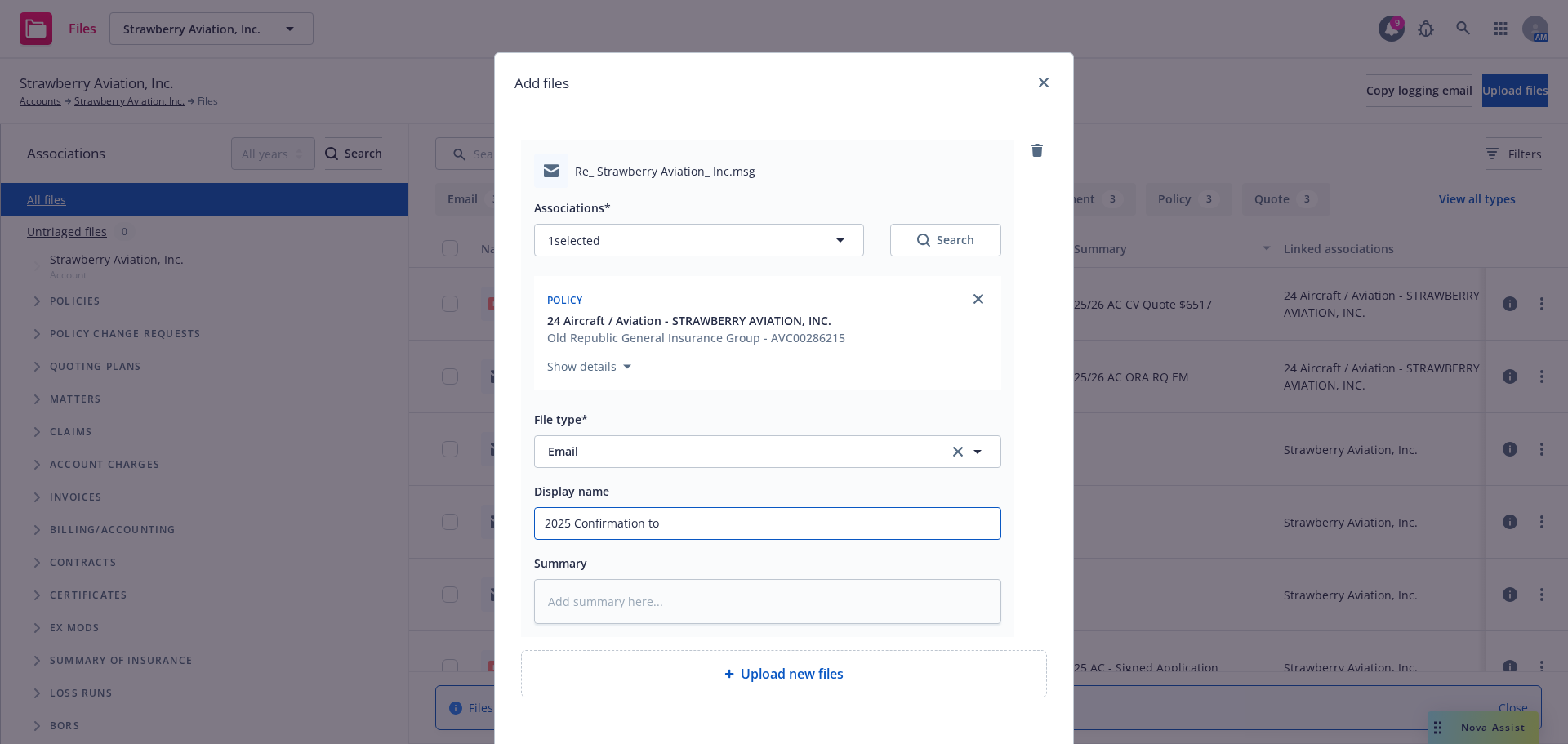
type input "2025 Confirmation to"
type textarea "x"
type input "2025 Confirmation to R"
type textarea "x"
type input "2025 Confirmation to Re"
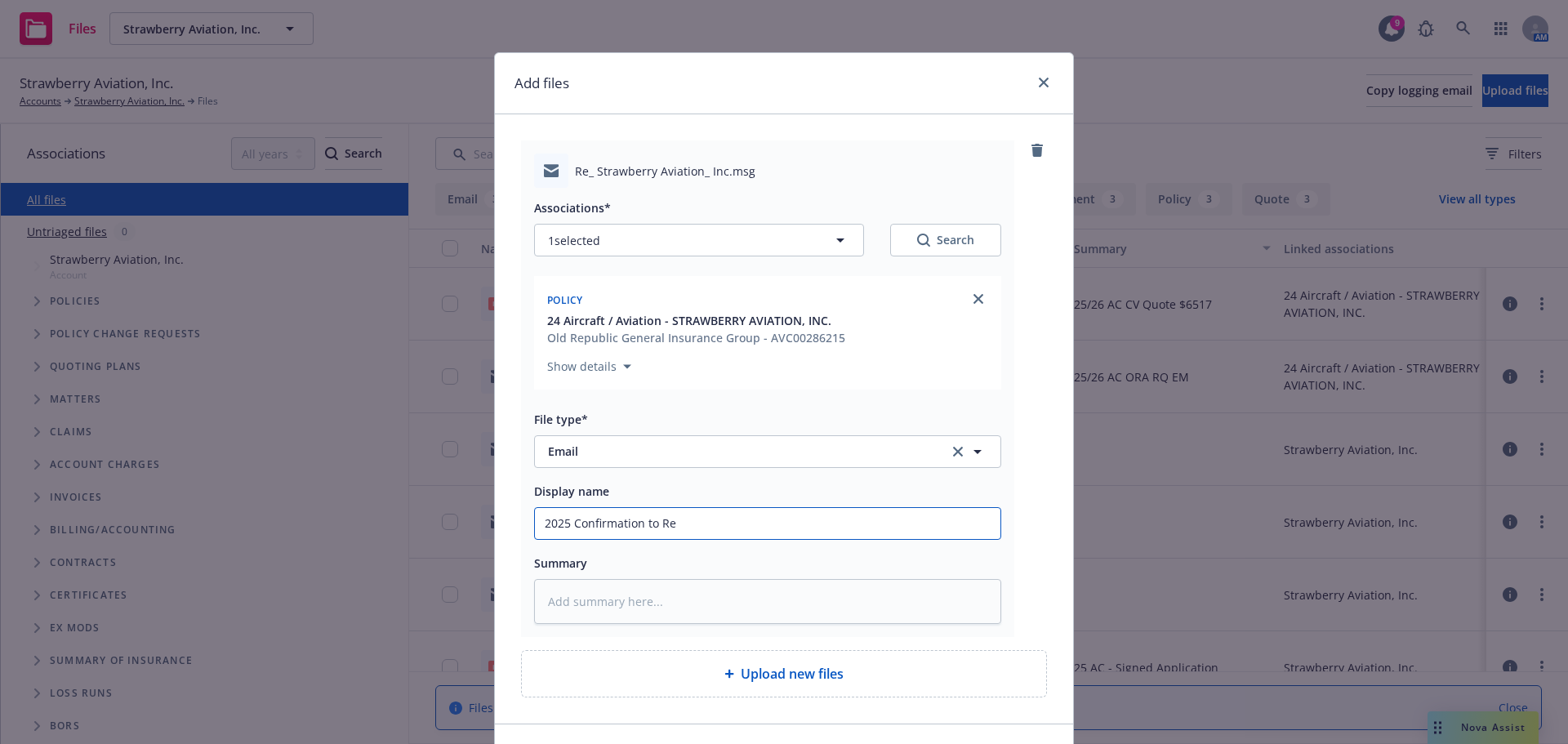
type textarea "x"
type input "2025 Confirmation to Rene"
type textarea "x"
type input "2025 Confirmation to Renew"
type textarea "x"
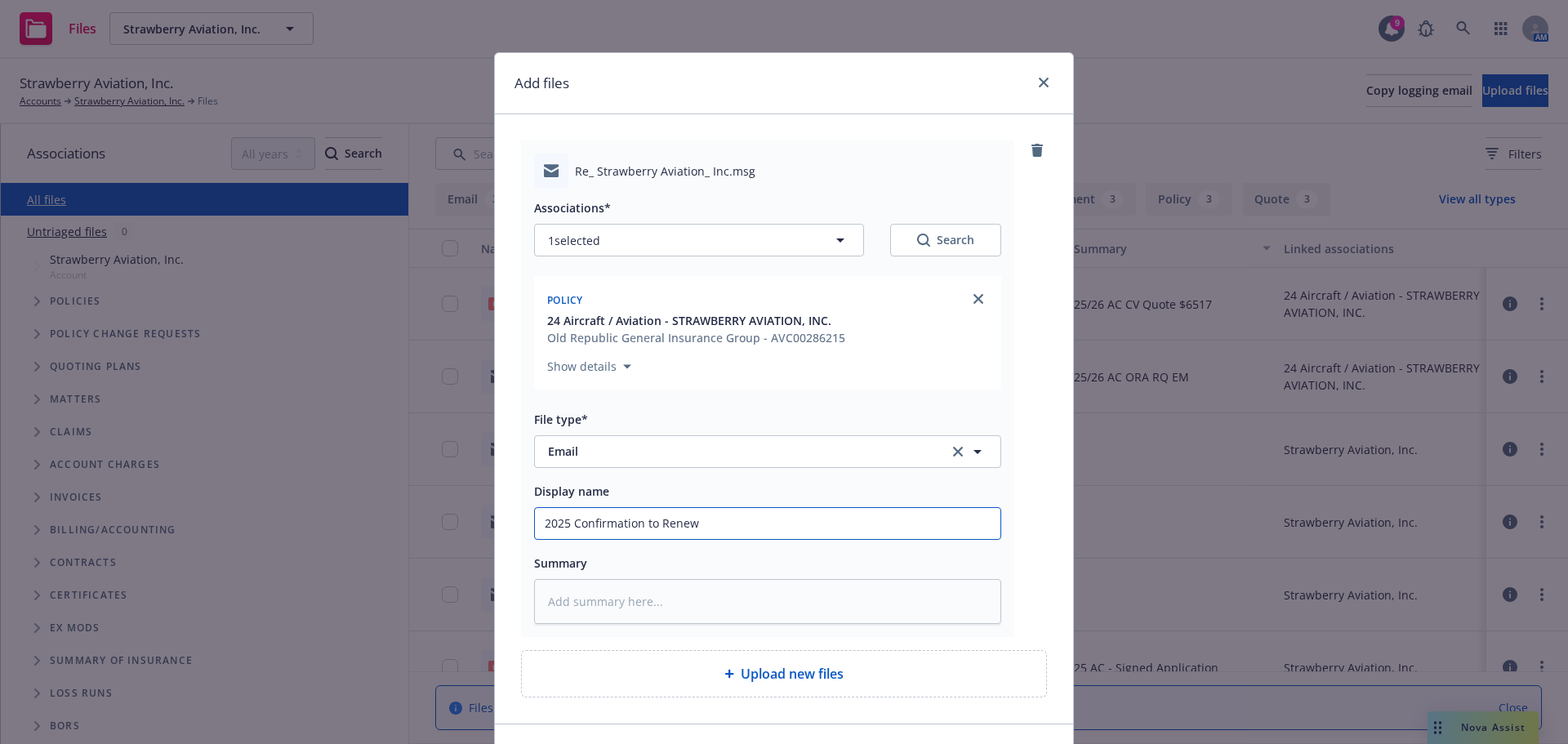
click at [640, 511] on input "2025 Confirmation to Renew" at bounding box center [767, 524] width 465 height 31
type input "2025 Confirmation to Renew"
click at [609, 620] on textarea at bounding box center [767, 602] width 467 height 45
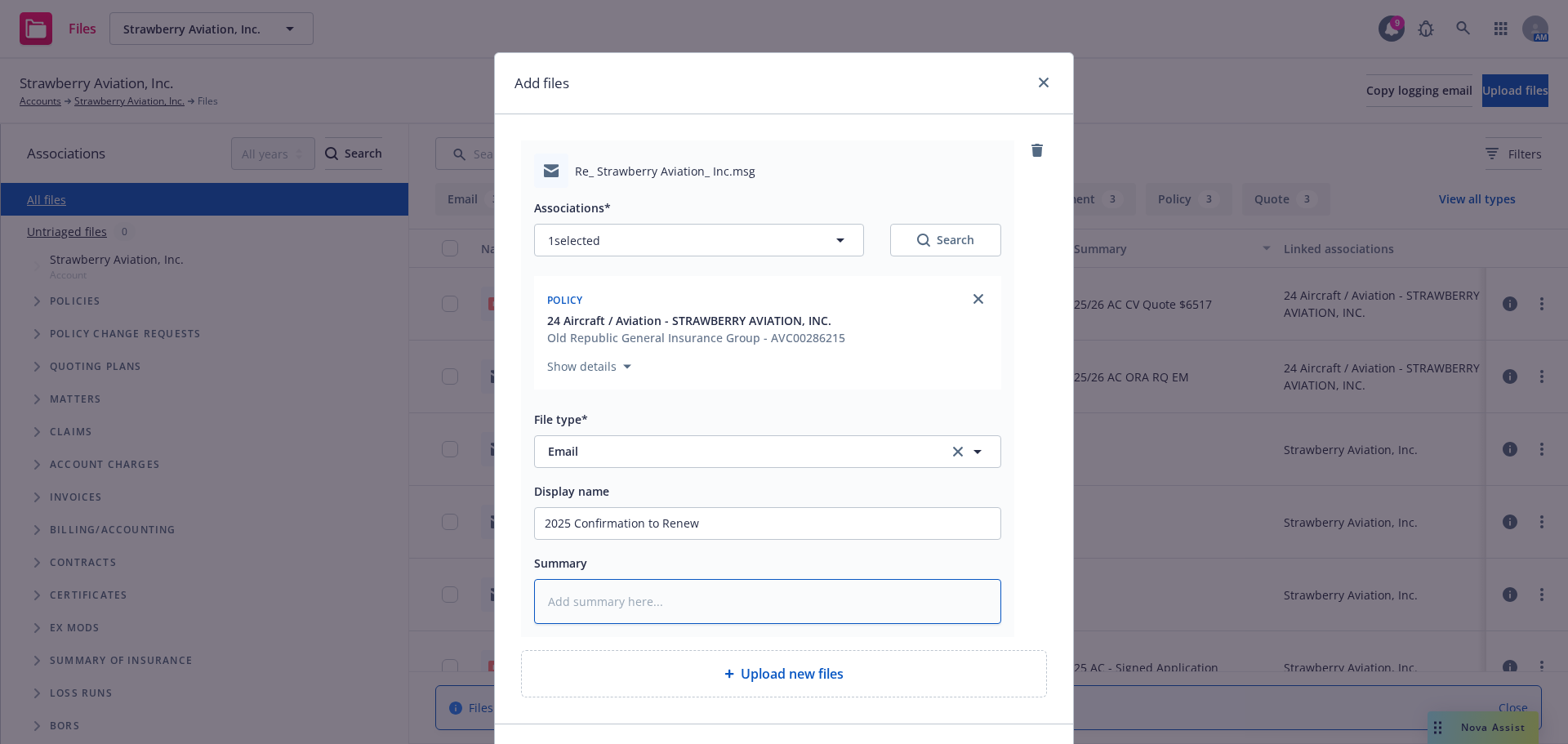
paste textarea "2025 Confirmation to Renew"
type textarea "x"
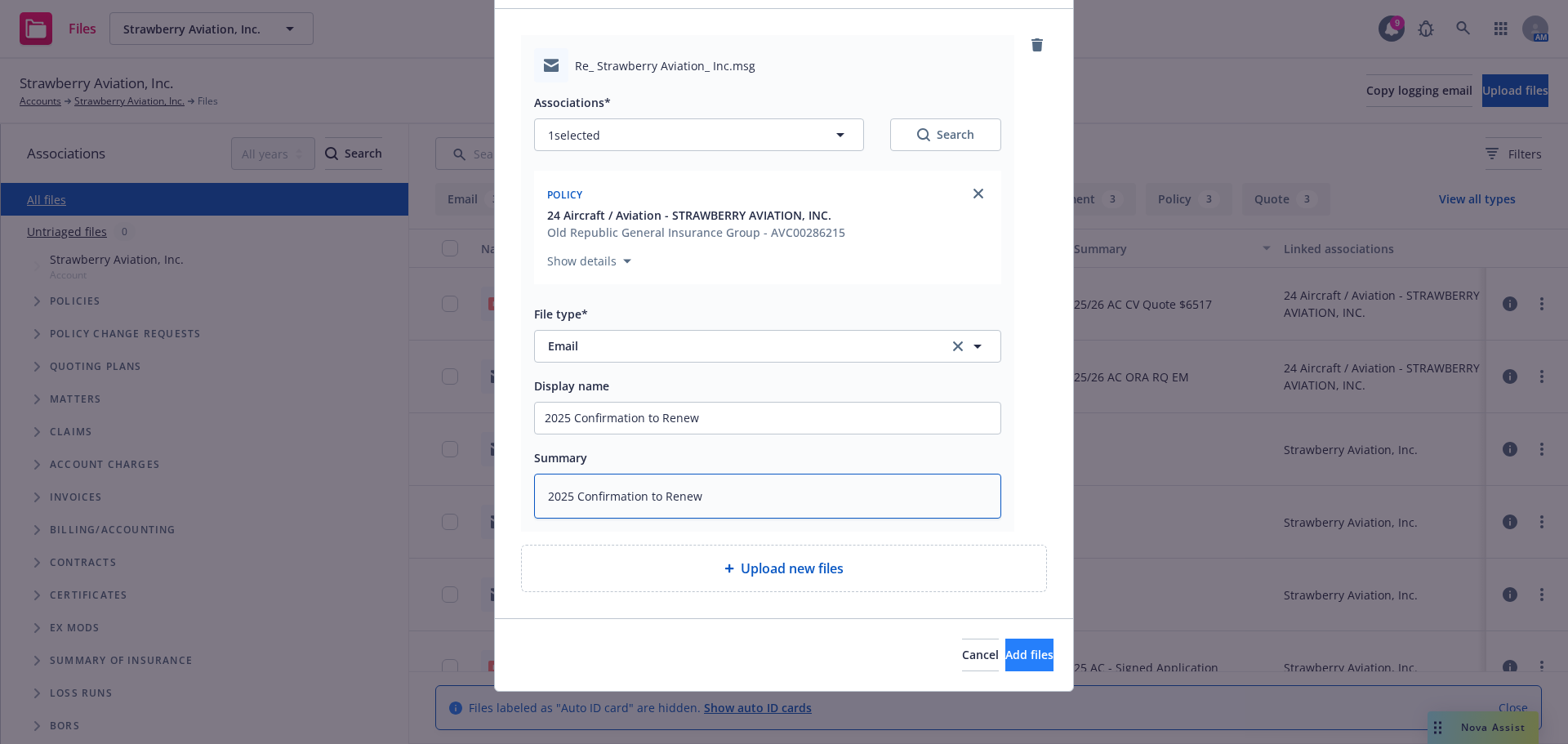
type textarea "2025 Confirmation to Renew"
click at [1037, 662] on button "Add files" at bounding box center [1030, 656] width 49 height 33
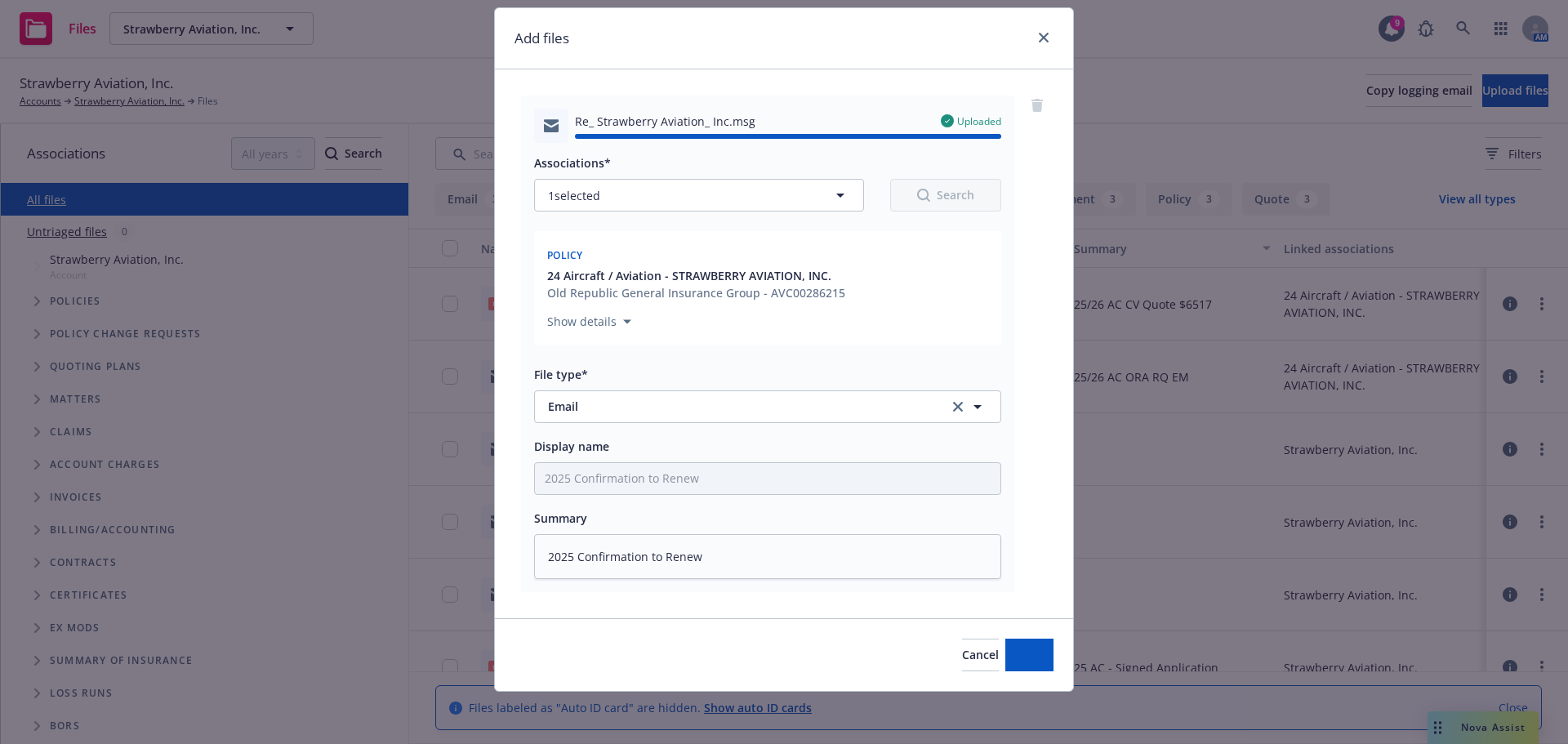
type textarea "x"
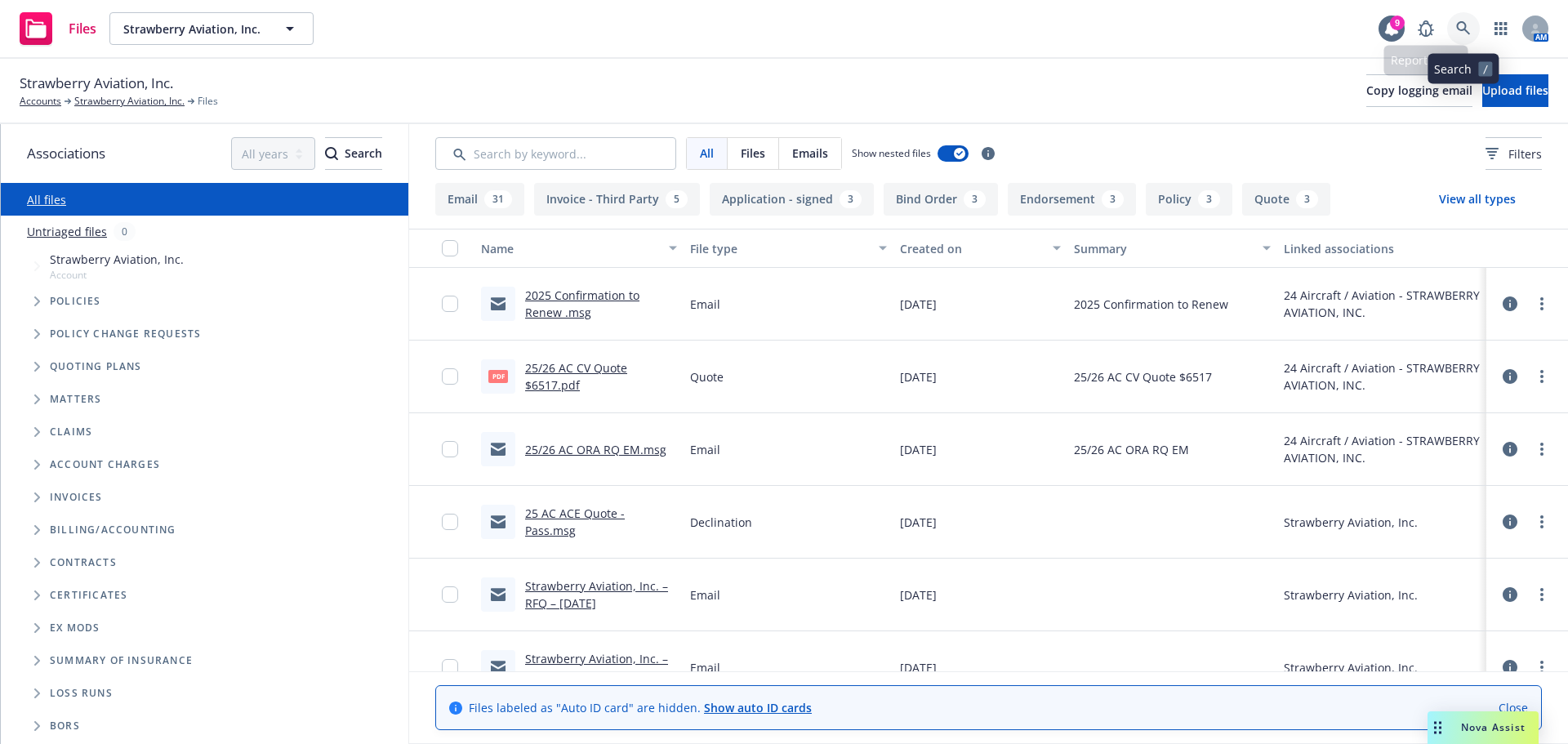
click at [1468, 25] on icon at bounding box center [1463, 28] width 15 height 15
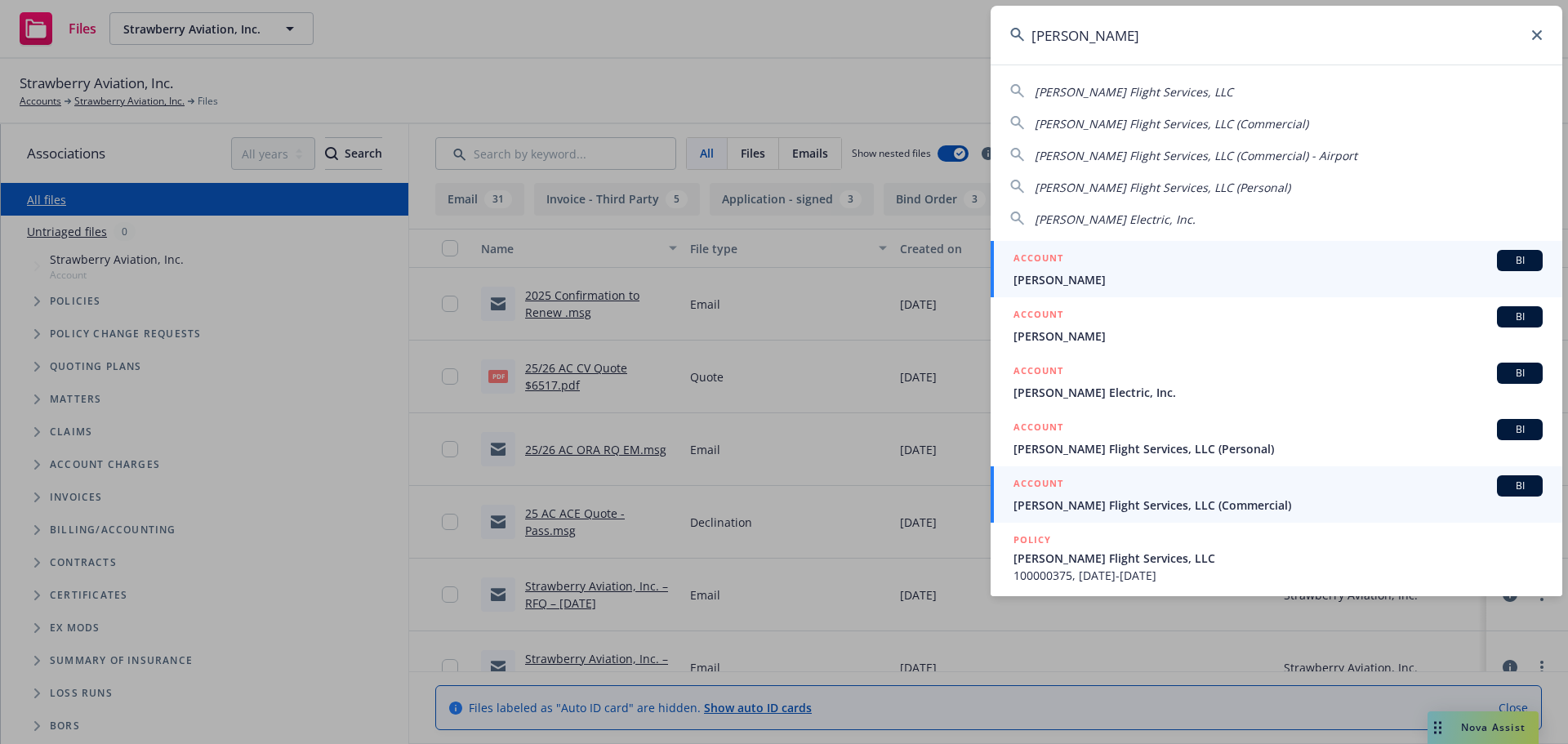
type input "hodge"
click at [1188, 495] on div "ACCOUNT BI" at bounding box center [1278, 486] width 530 height 21
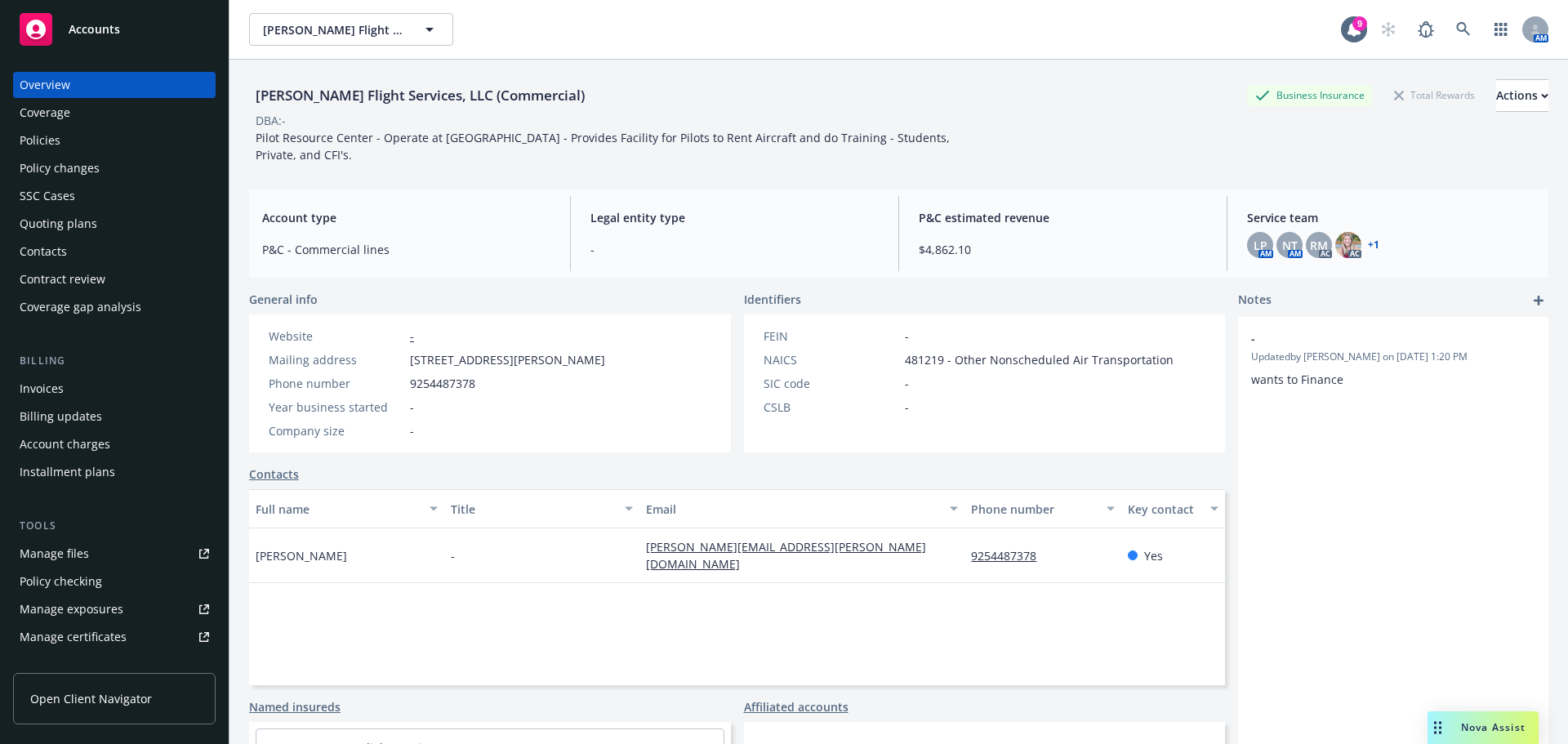
click at [56, 142] on div "Policies" at bounding box center [40, 140] width 41 height 26
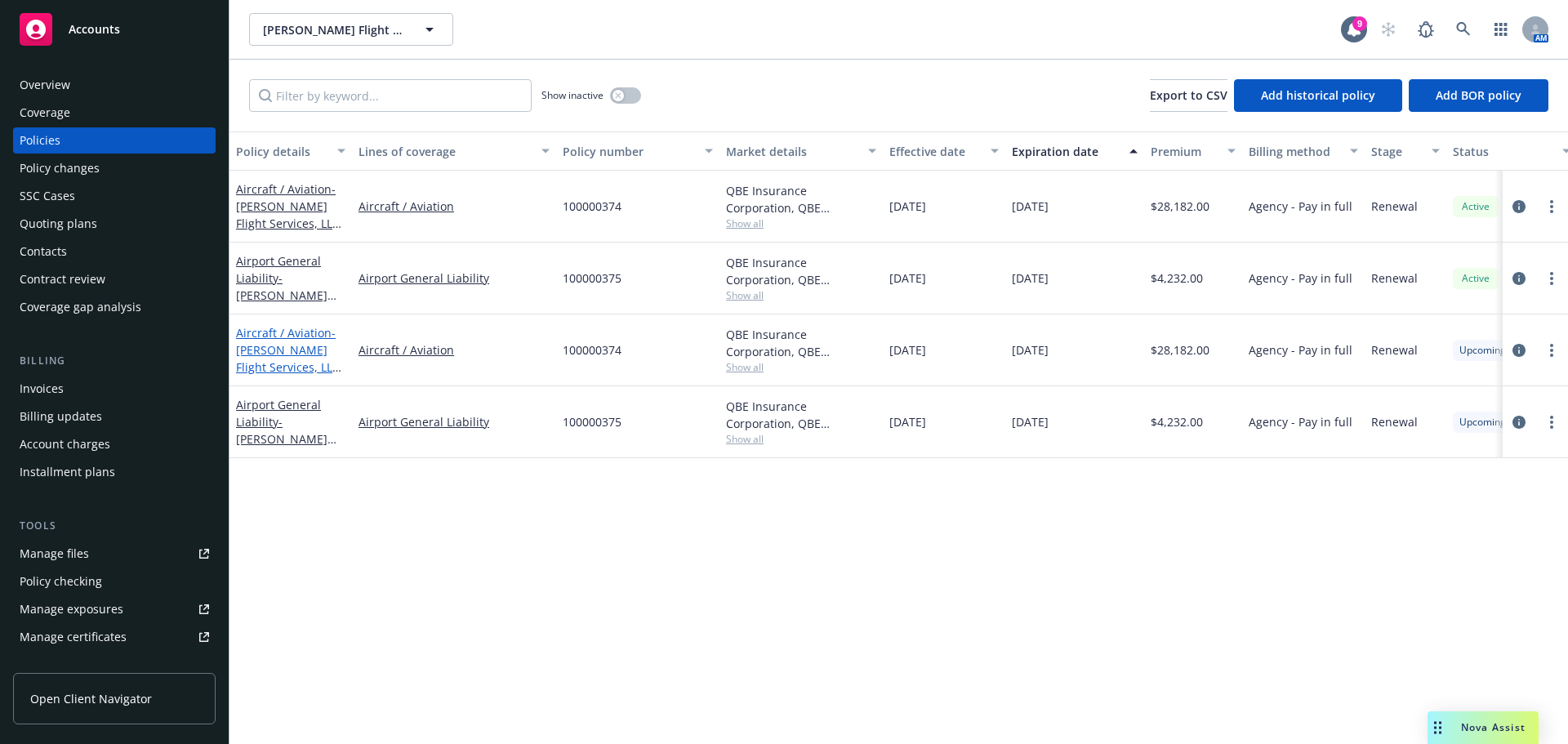
click at [283, 336] on link "Aircraft / Aviation - Hodge Flight Services, LLC (Commercial)" at bounding box center [288, 358] width 104 height 67
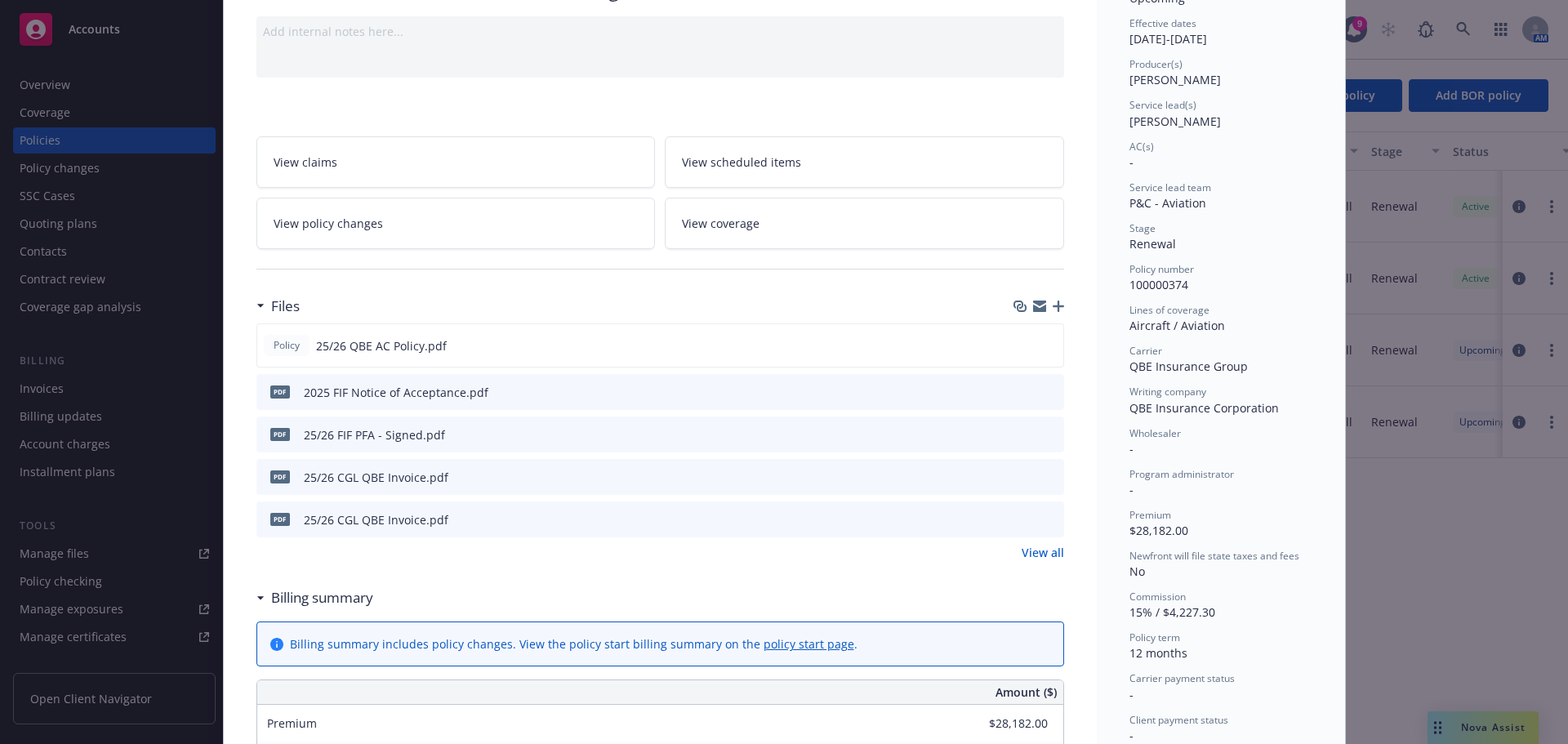
scroll to position [408, 0]
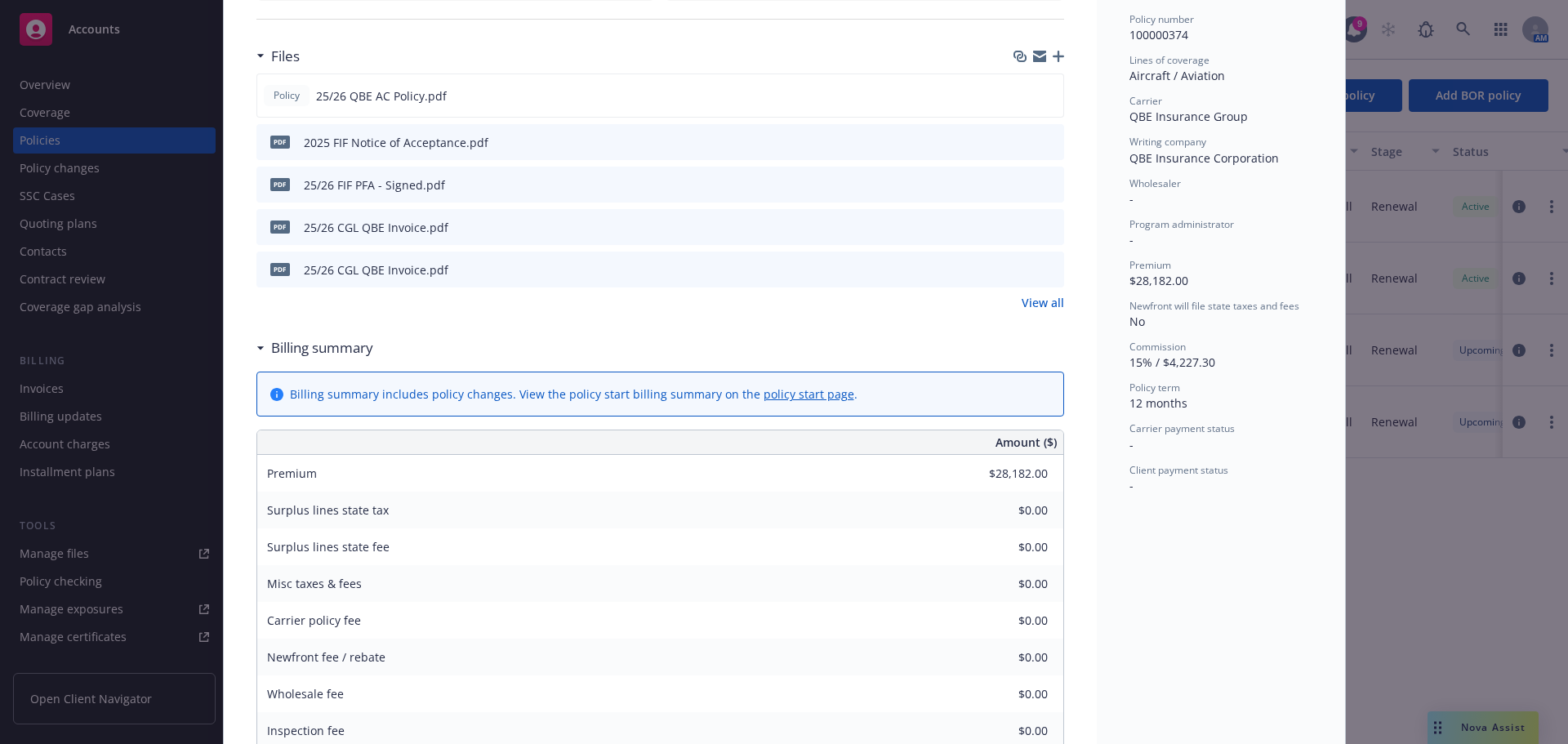
click at [1036, 297] on link "View all" at bounding box center [1043, 303] width 42 height 17
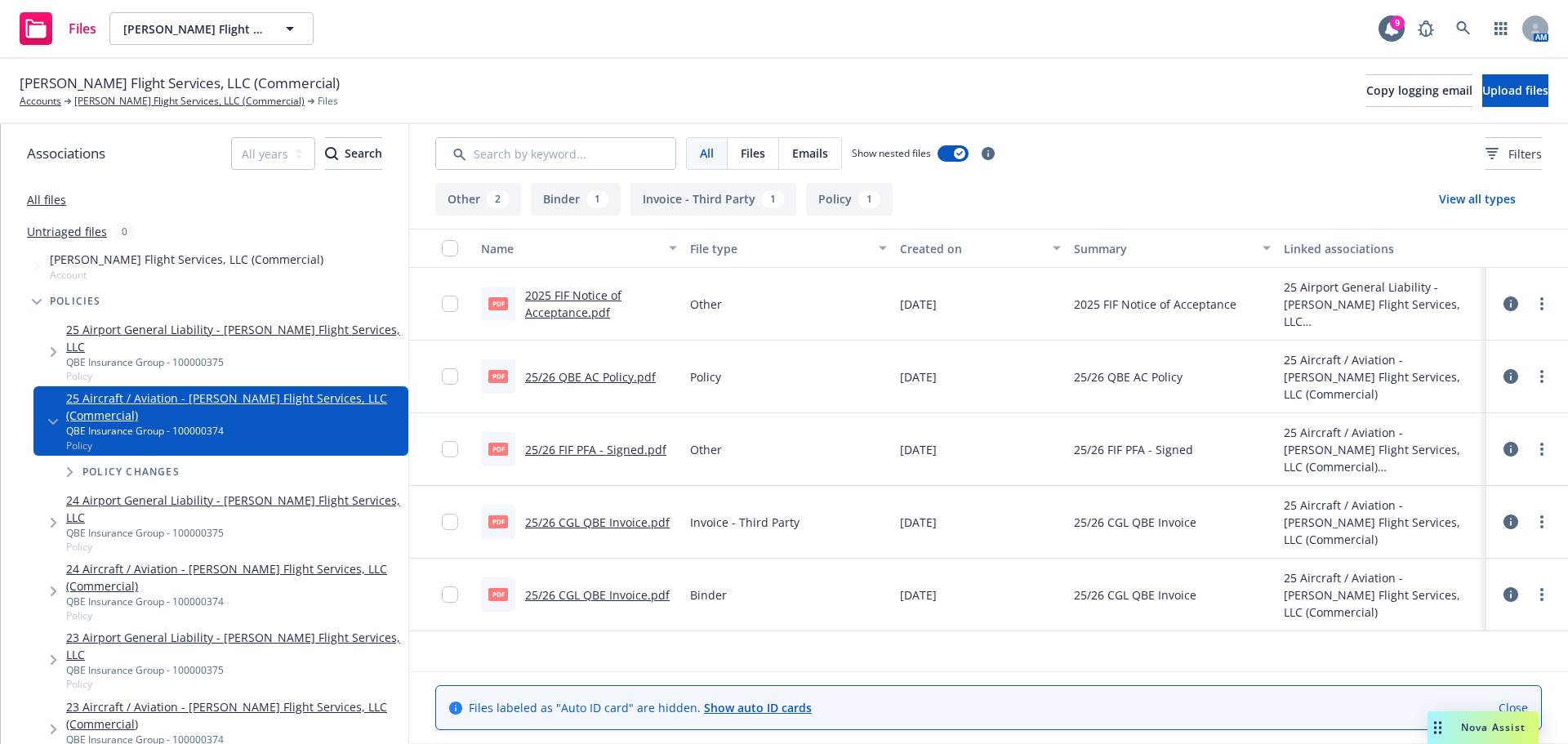
click at [212, 327] on link "25 Airport General Liability - [PERSON_NAME] Flight Services, LLC" at bounding box center [233, 338] width 335 height 35
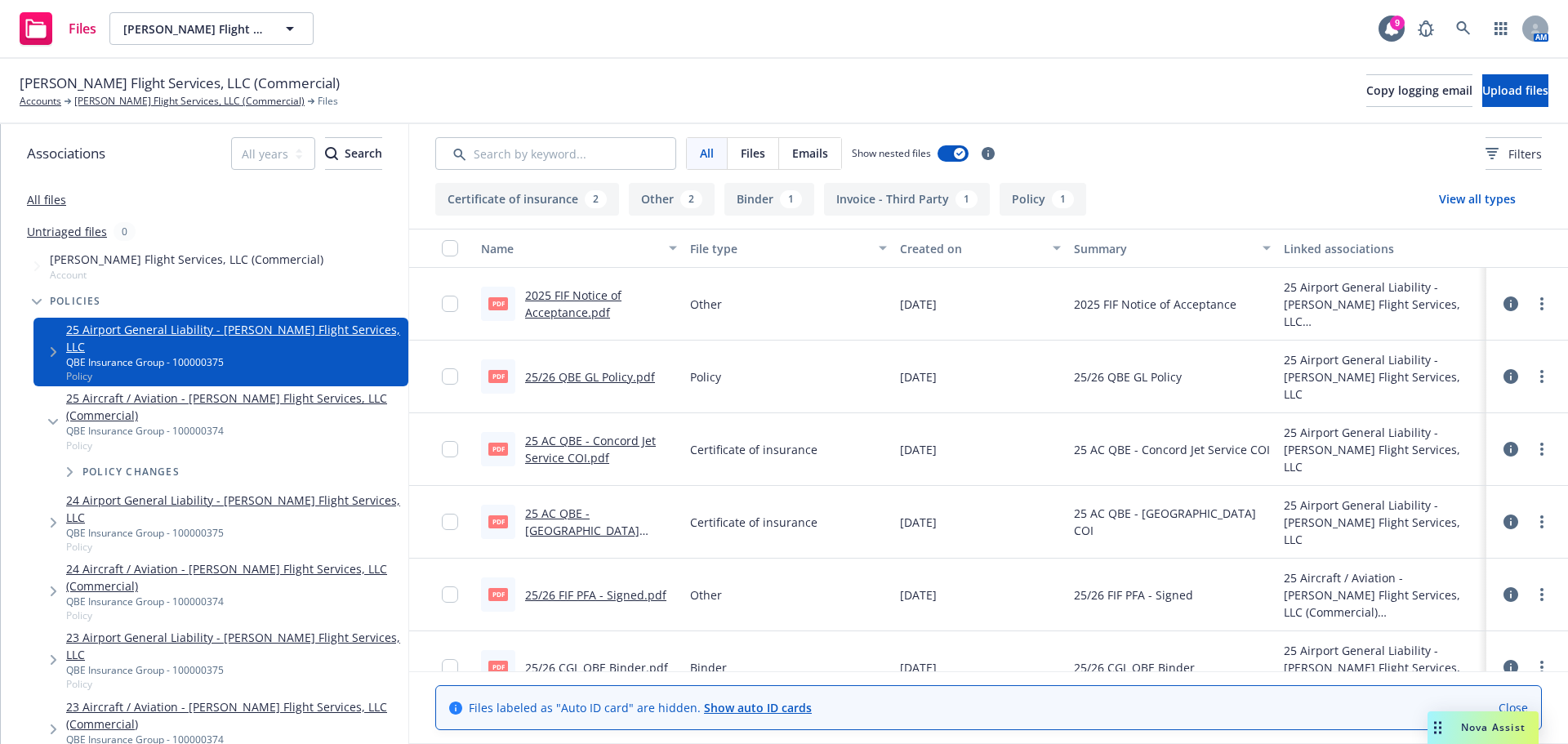
click at [572, 519] on link "25 AC QBE - [GEOGRAPHIC_DATA] COI.pdf" at bounding box center [582, 530] width 114 height 49
click at [587, 455] on link "25 AC QBE - Concord Jet Service COI.pdf" at bounding box center [590, 449] width 131 height 33
click at [75, 101] on link "[PERSON_NAME] Flight Services, LLC (Commercial)" at bounding box center [190, 101] width 231 height 15
